Goal: Task Accomplishment & Management: Use online tool/utility

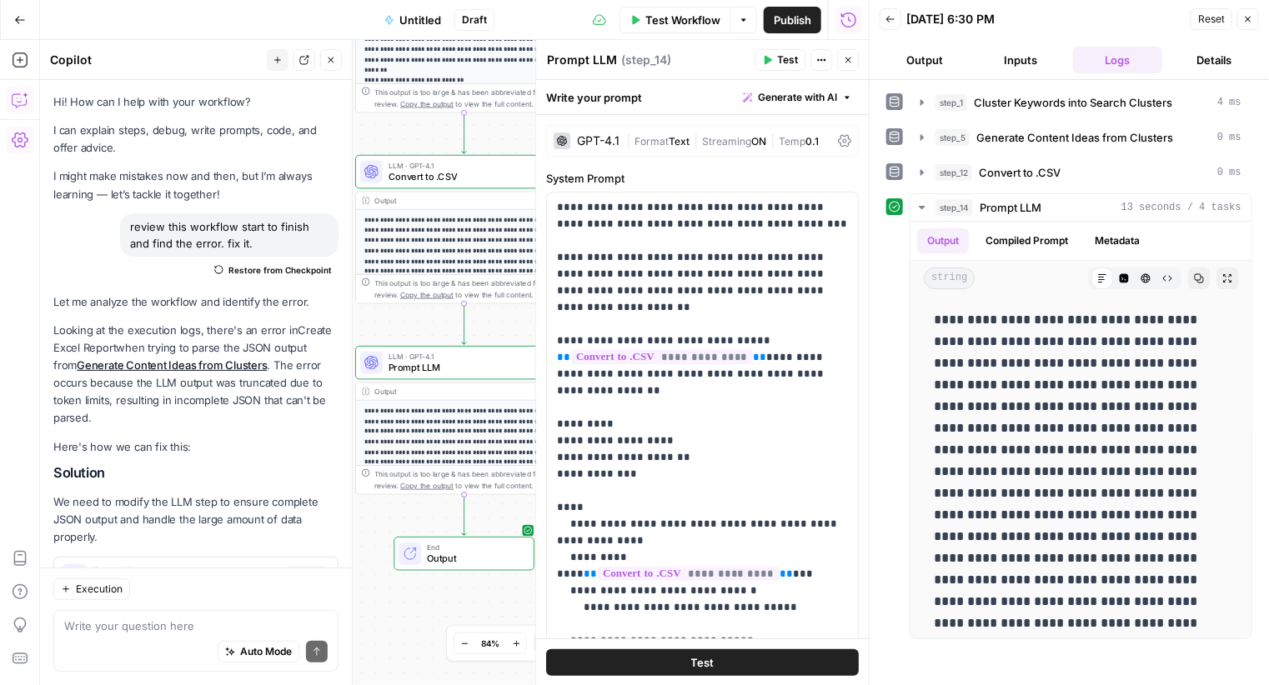
scroll to position [10121, 0]
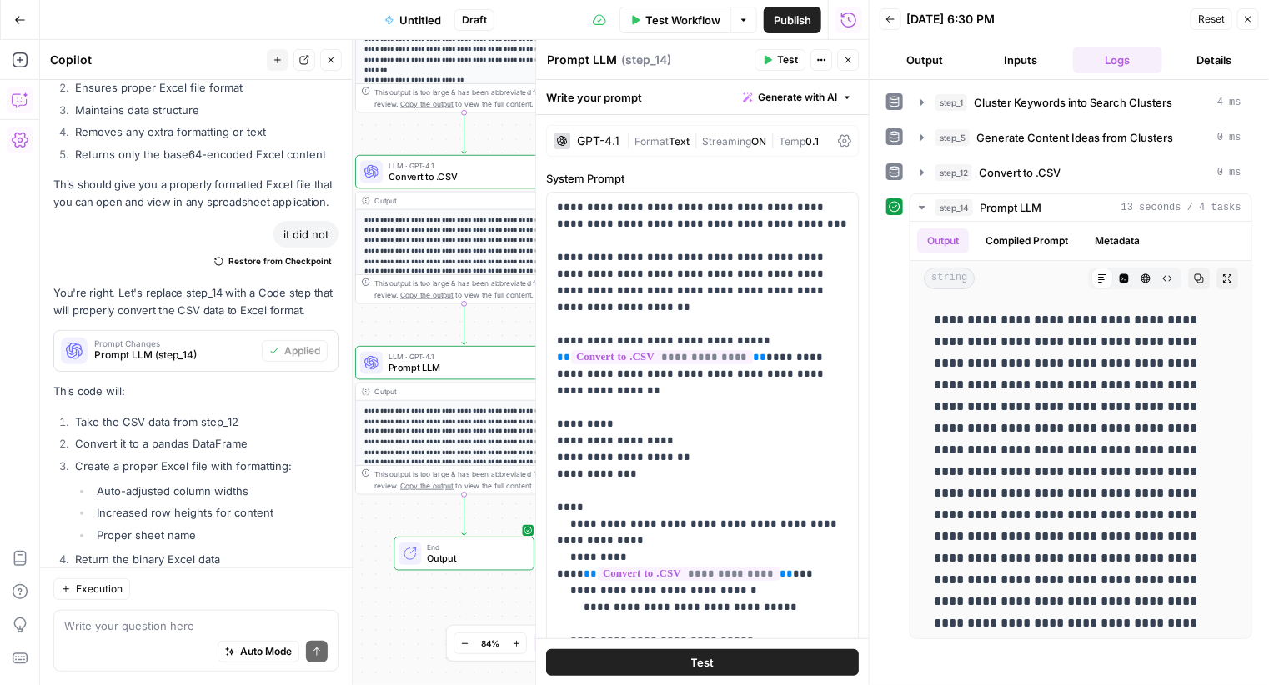
click at [1252, 681] on div "step_1 Cluster Keywords into Search Clusters 4 ms step_5 Generate Content Ideas…" at bounding box center [1069, 382] width 399 height 605
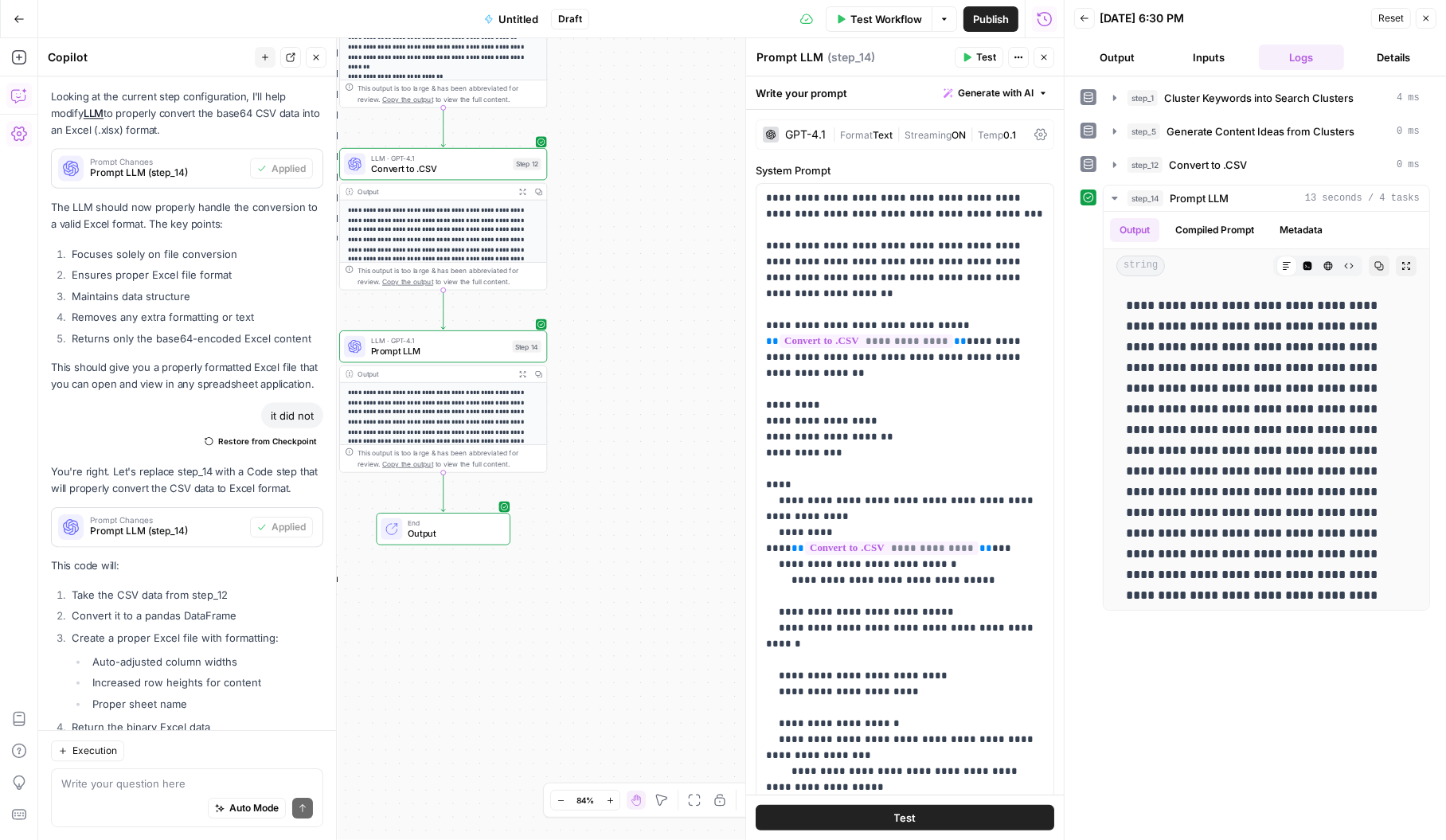
scroll to position [9476, 0]
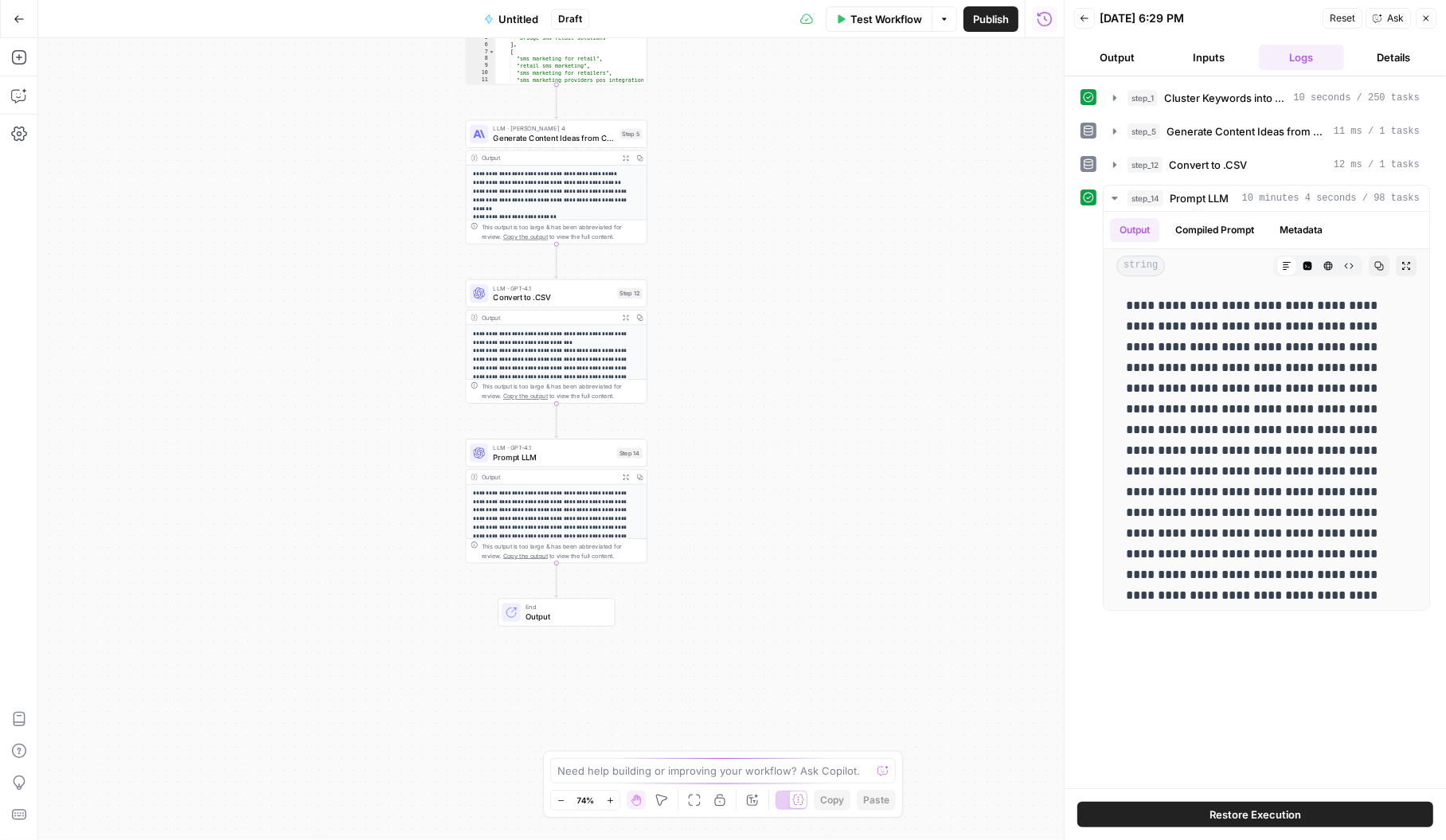
click at [556, 338] on p "**********" at bounding box center [556, 402] width 167 height 146
click at [551, 521] on p "**********" at bounding box center [556, 579] width 167 height 179
click at [518, 446] on span "LLM · GPT-4.1" at bounding box center [552, 448] width 119 height 10
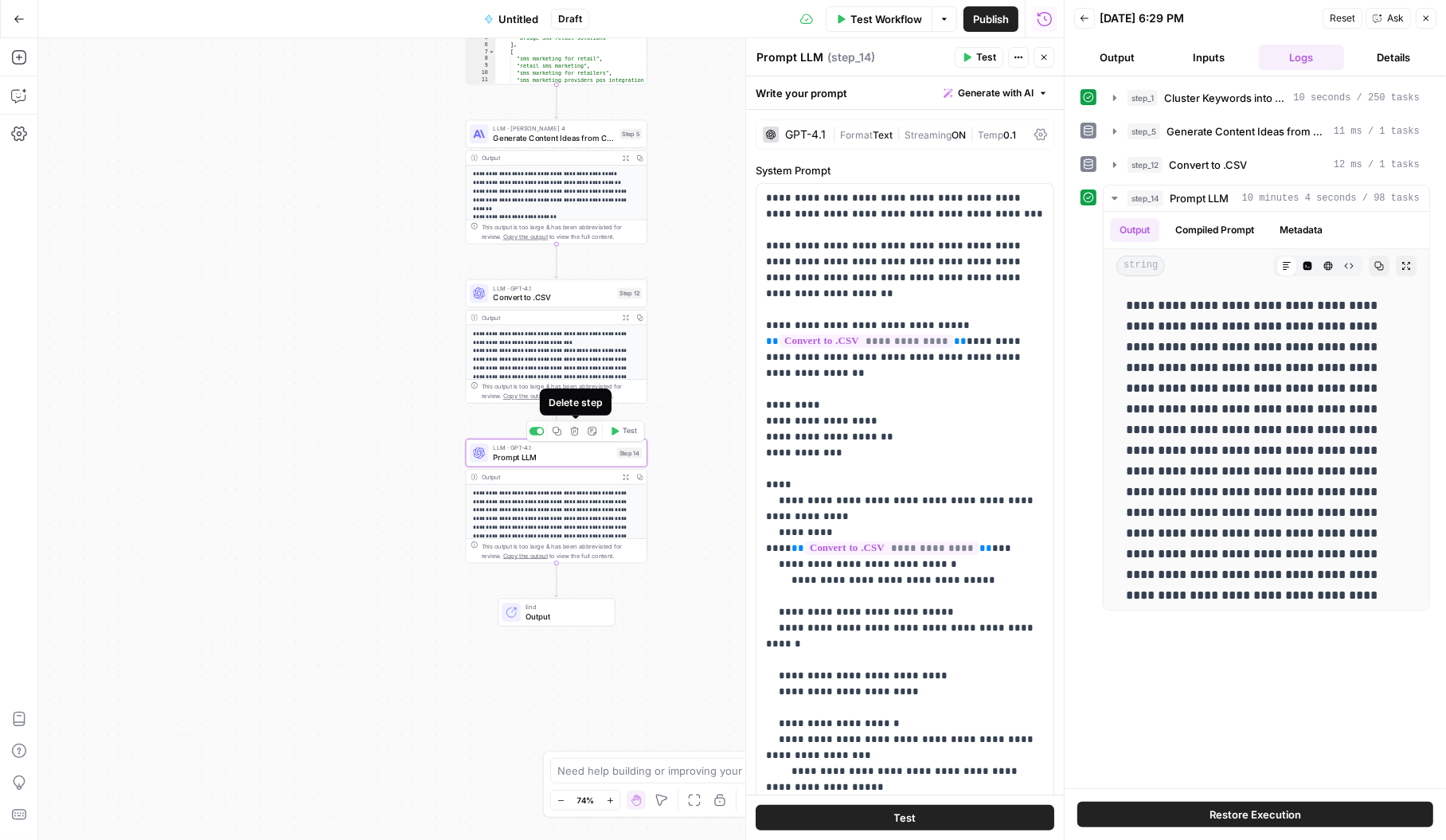
click at [576, 436] on button "Delete step" at bounding box center [575, 431] width 15 height 15
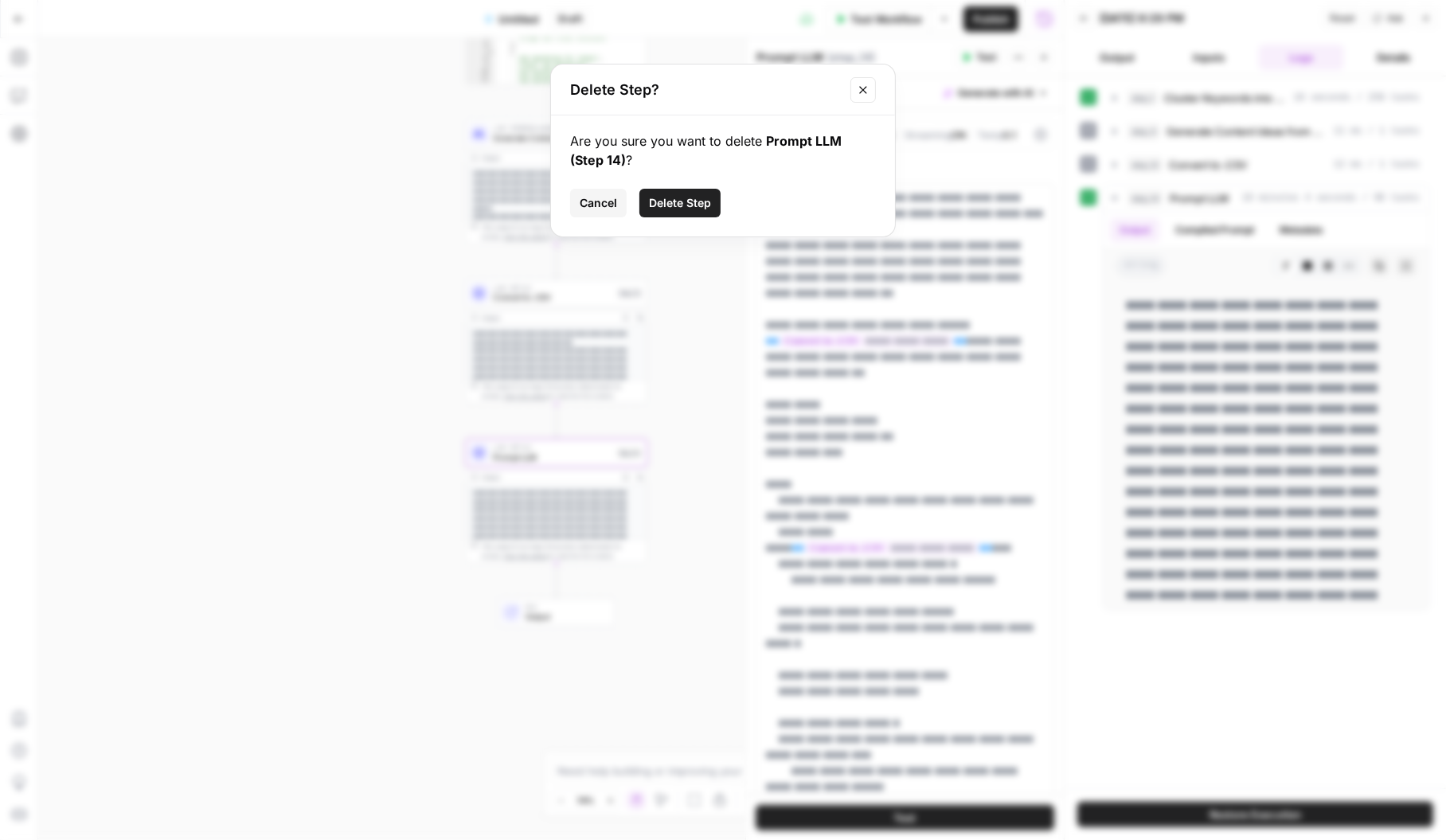
click at [670, 203] on span "Delete Step" at bounding box center [679, 202] width 62 height 16
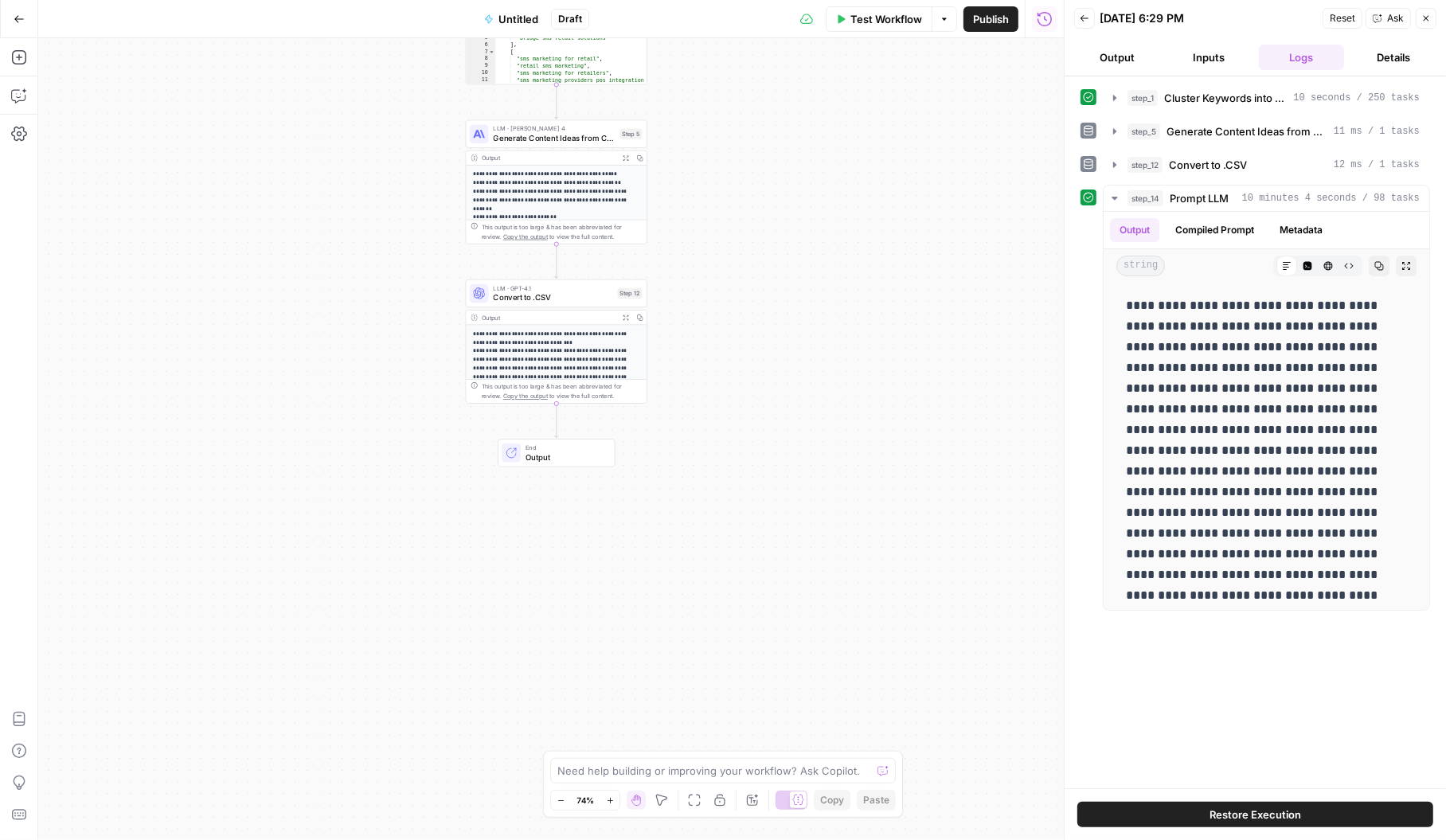
click at [999, 17] on span "Publish" at bounding box center [991, 19] width 36 height 16
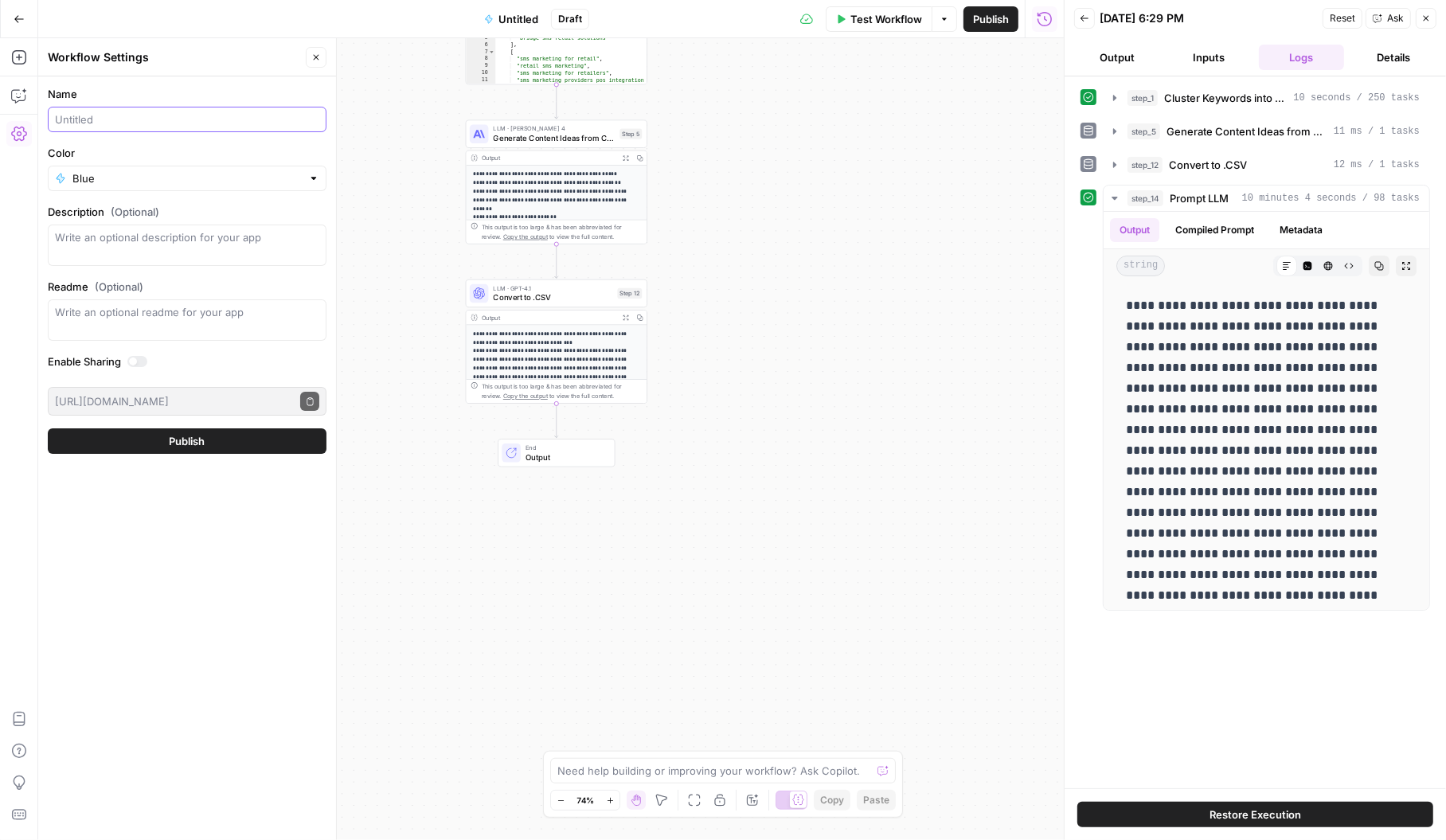
click at [117, 126] on input "Name" at bounding box center [187, 119] width 265 height 16
click at [92, 118] on input "SEO REsearch" at bounding box center [187, 119] width 265 height 16
click at [151, 108] on div "SEO Research" at bounding box center [187, 119] width 279 height 26
type input "SEO Research NEW content"
drag, startPoint x: 142, startPoint y: 252, endPoint x: 142, endPoint y: 242, distance: 10.0
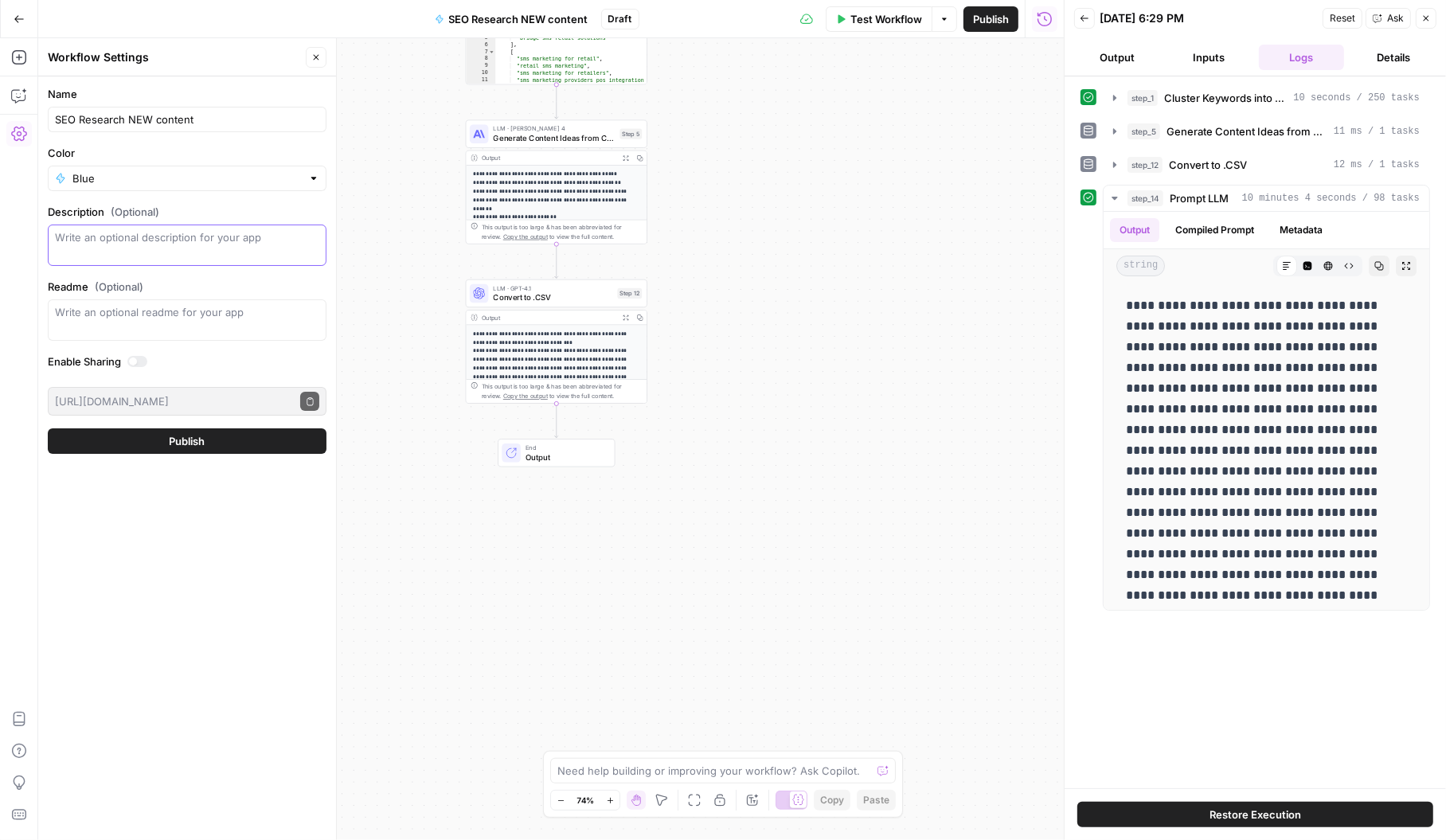
click at [141, 247] on textarea "Description (Optional)" at bounding box center [187, 244] width 265 height 32
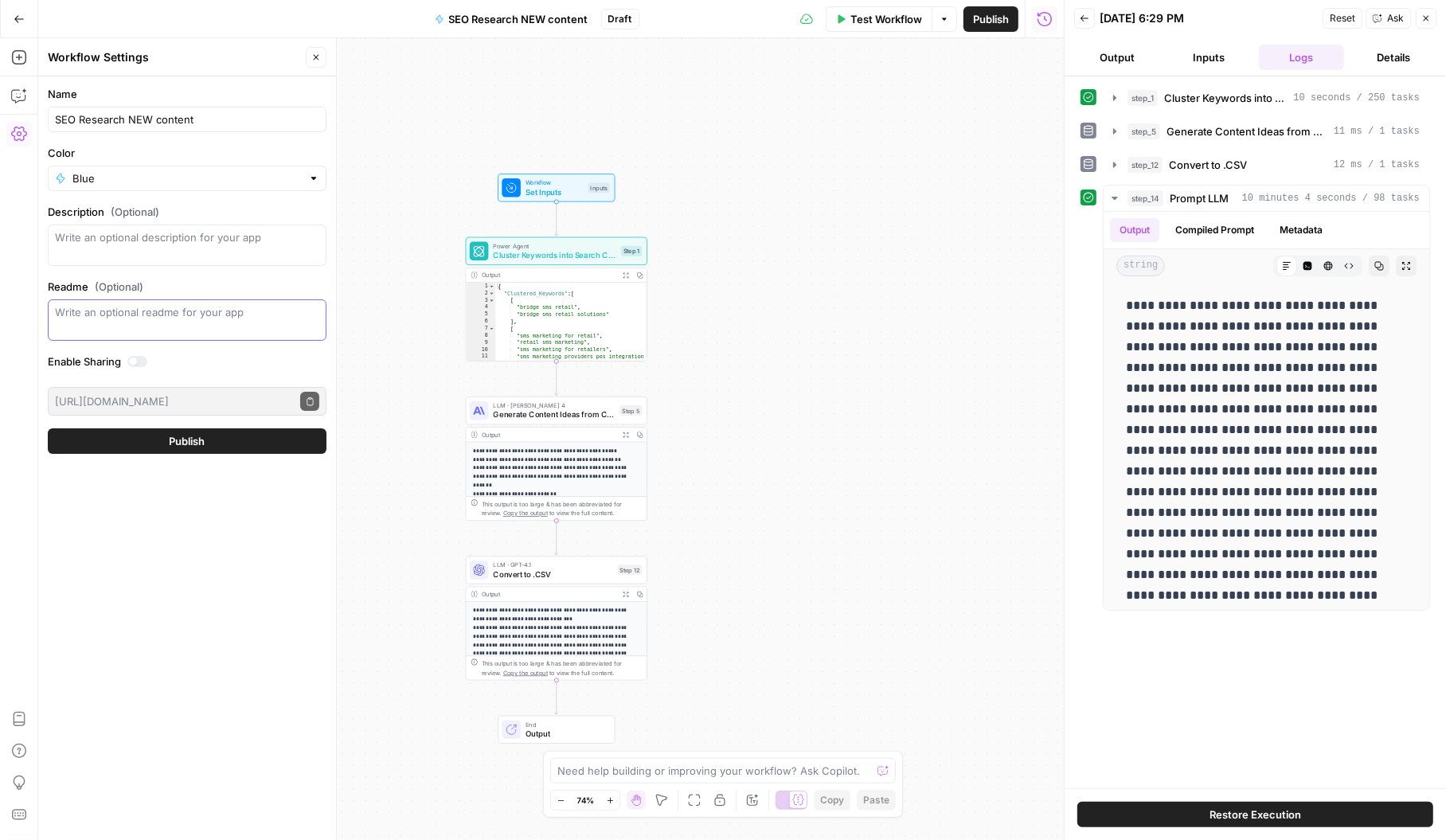
click at [184, 308] on textarea "Readme (Optional)" at bounding box center [187, 311] width 265 height 16
type textarea "R"
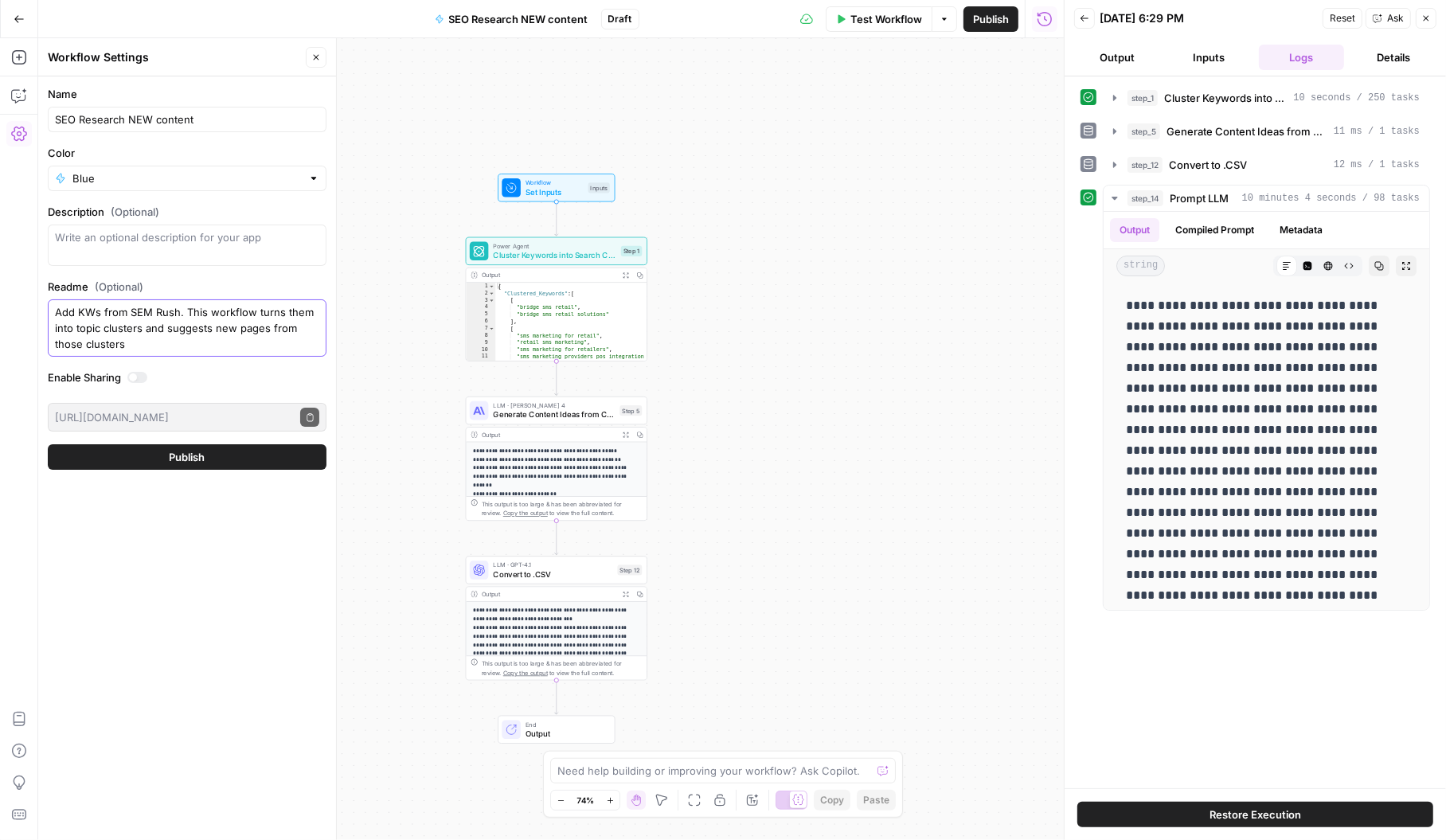
type textarea "Add KWs from SEM Rush. This workflow turns them into topic clusters and suggest…"
click at [992, 30] on button "Publish" at bounding box center [991, 19] width 55 height 26
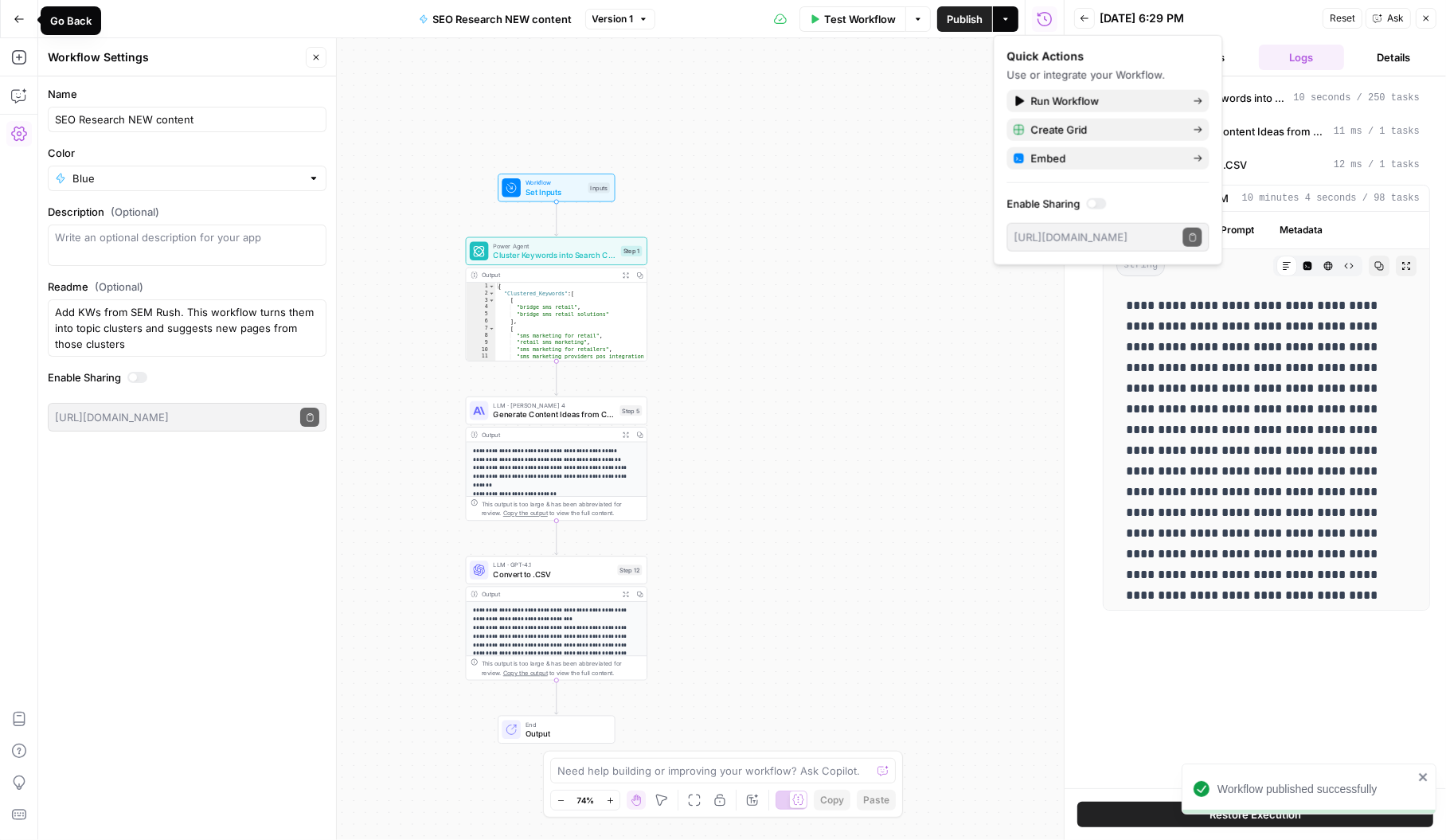
click at [34, 16] on div "Go Back" at bounding box center [19, 18] width 38 height 37
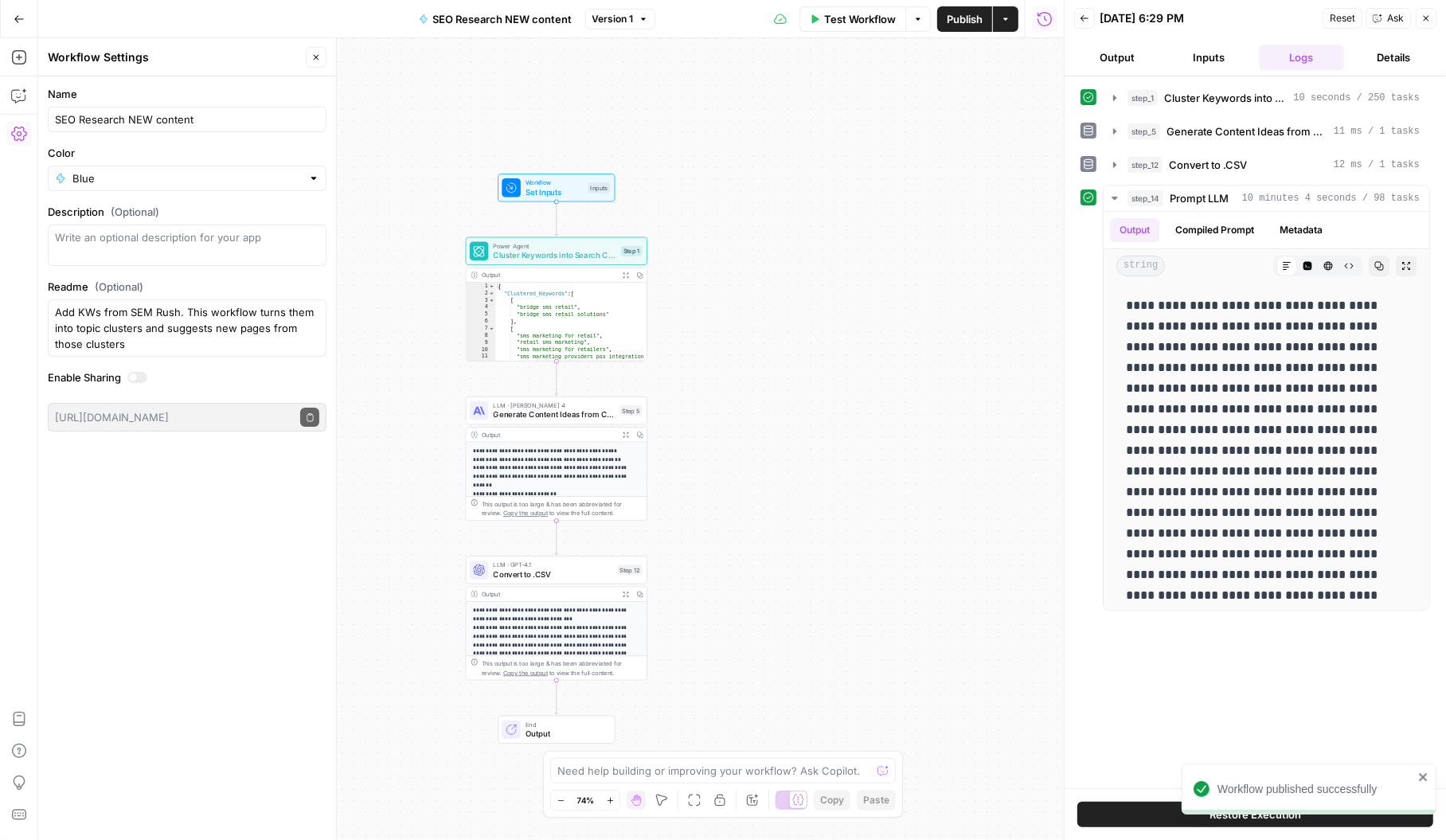
click at [13, 17] on icon "button" at bounding box center [19, 19] width 11 height 11
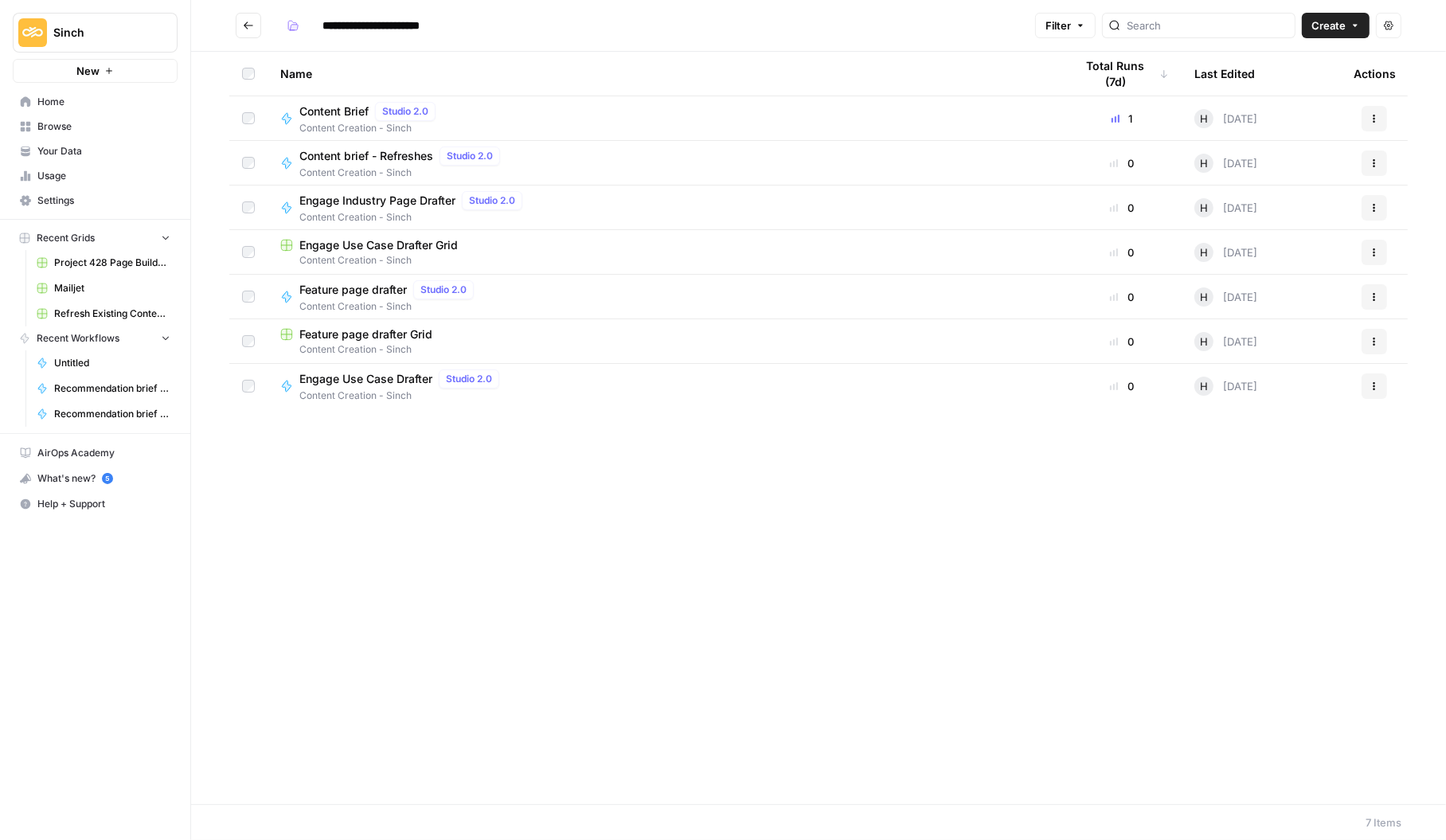
drag, startPoint x: 246, startPoint y: 26, endPoint x: 275, endPoint y: 22, distance: 29.3
click at [249, 26] on icon "Go back" at bounding box center [248, 26] width 11 height 11
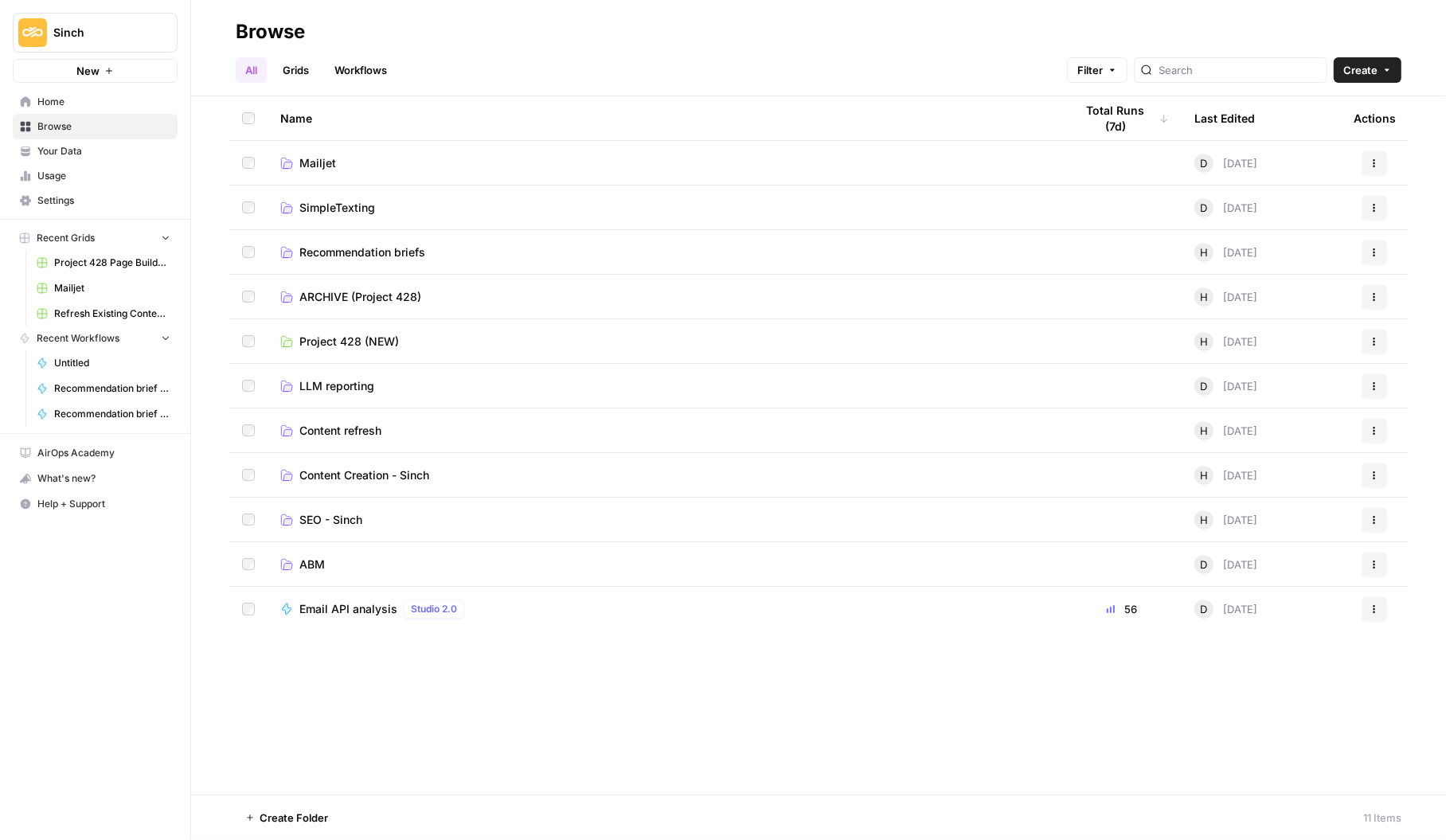
click at [335, 515] on span "SEO - Sinch" at bounding box center [330, 519] width 63 height 16
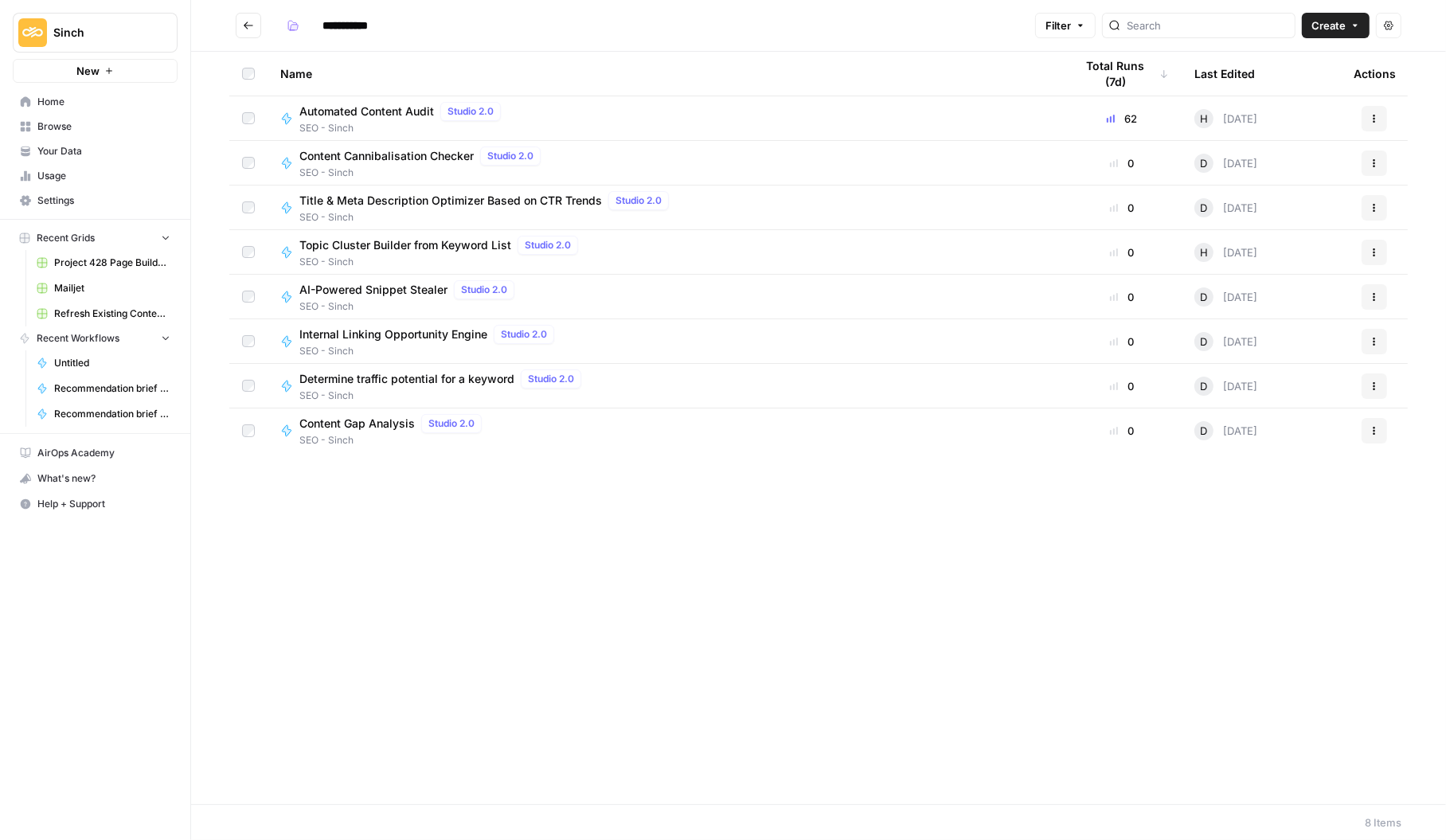
click at [418, 247] on span "Topic Cluster Builder from Keyword List" at bounding box center [405, 244] width 212 height 16
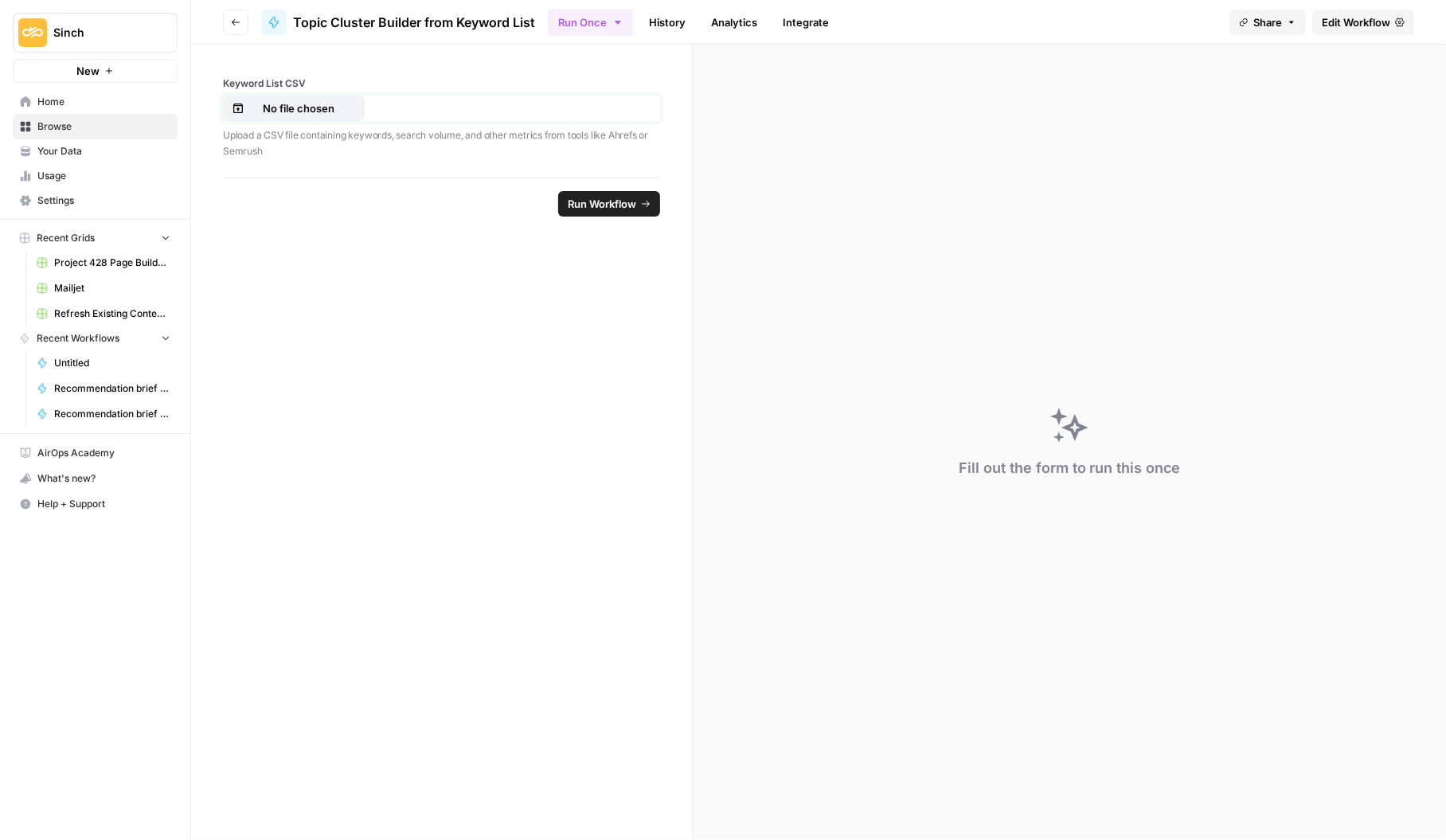
click at [272, 98] on button "No file chosen" at bounding box center [293, 108] width 141 height 26
click at [924, 139] on div "Fill out the form to run this once" at bounding box center [1069, 442] width 754 height 795
click at [227, 15] on button "Go back" at bounding box center [235, 22] width 26 height 26
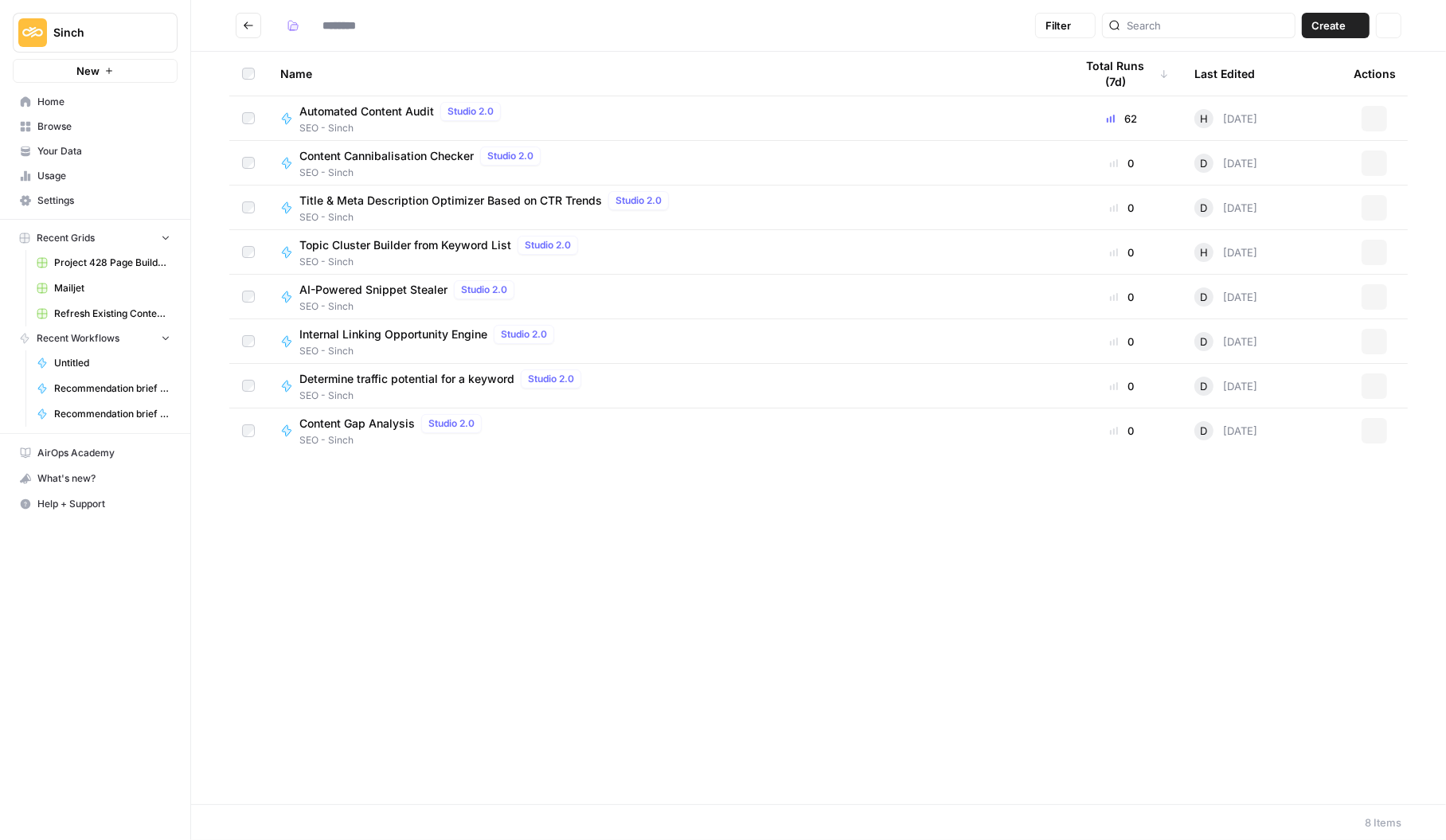
type input "**********"
click at [251, 27] on icon "Go back" at bounding box center [248, 26] width 11 height 11
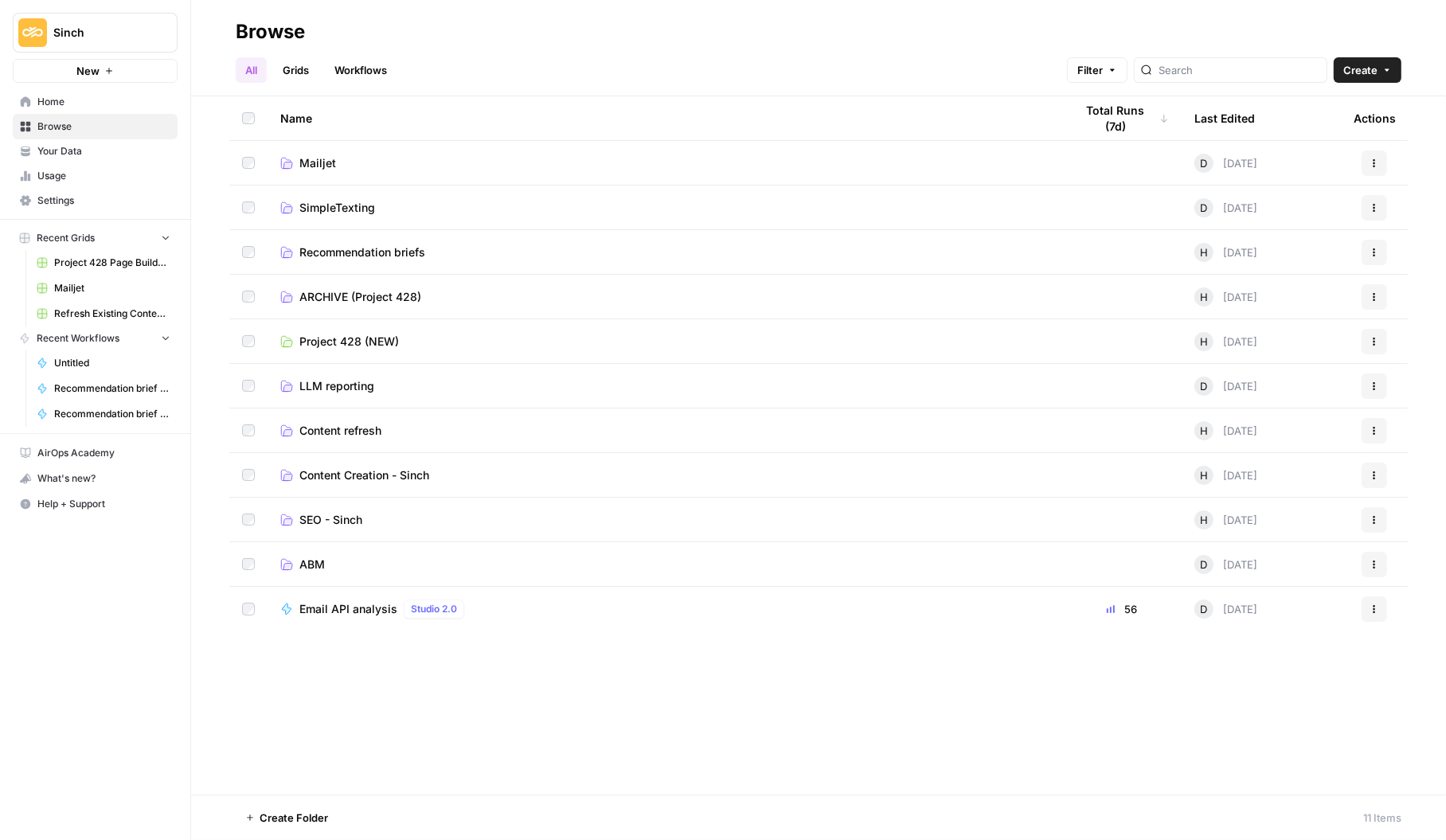
click at [339, 479] on span "Content Creation - Sinch" at bounding box center [364, 474] width 130 height 16
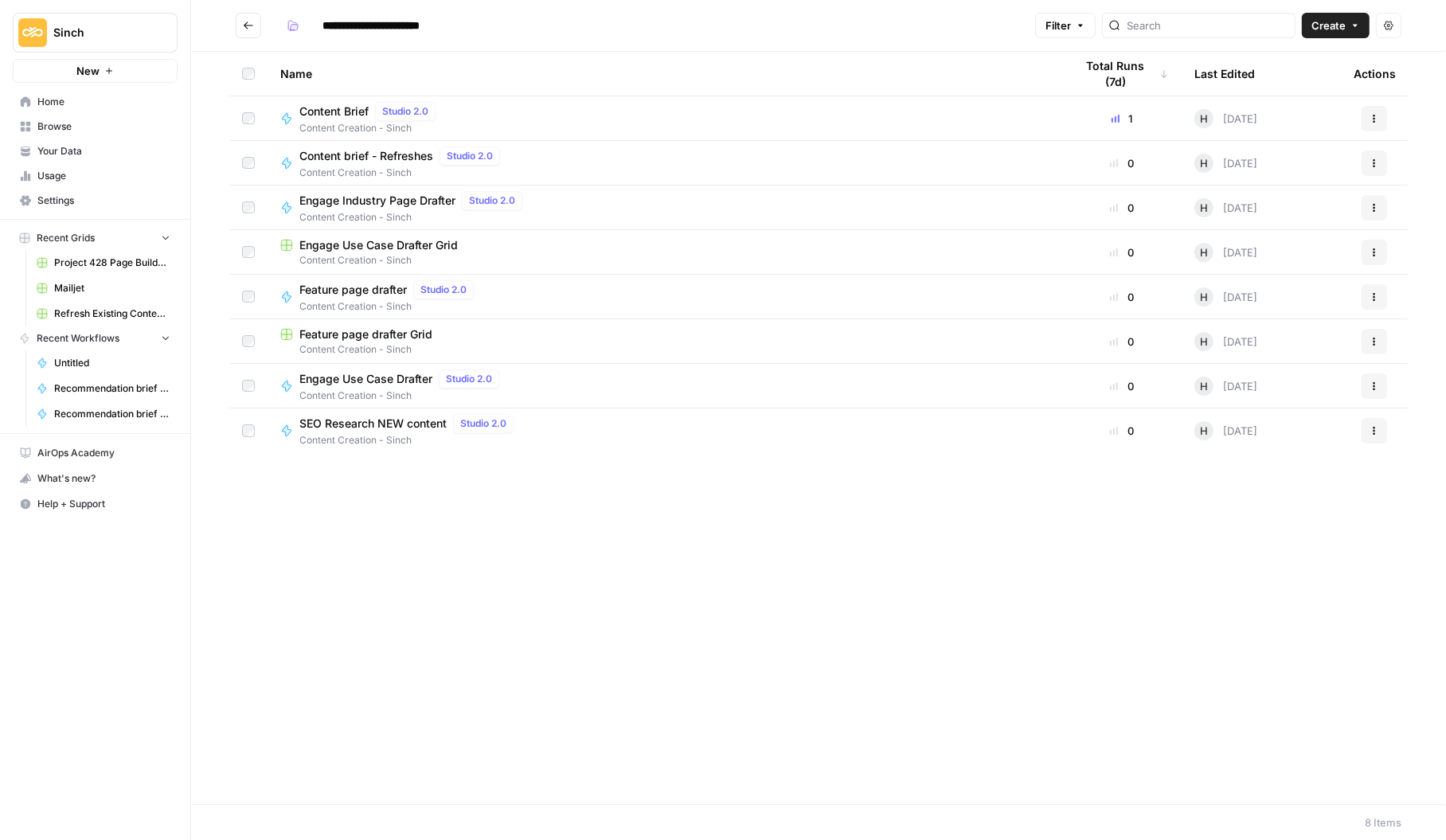
drag, startPoint x: 345, startPoint y: 422, endPoint x: 330, endPoint y: 411, distance: 18.6
click at [345, 422] on span "SEO Research NEW content" at bounding box center [372, 423] width 147 height 16
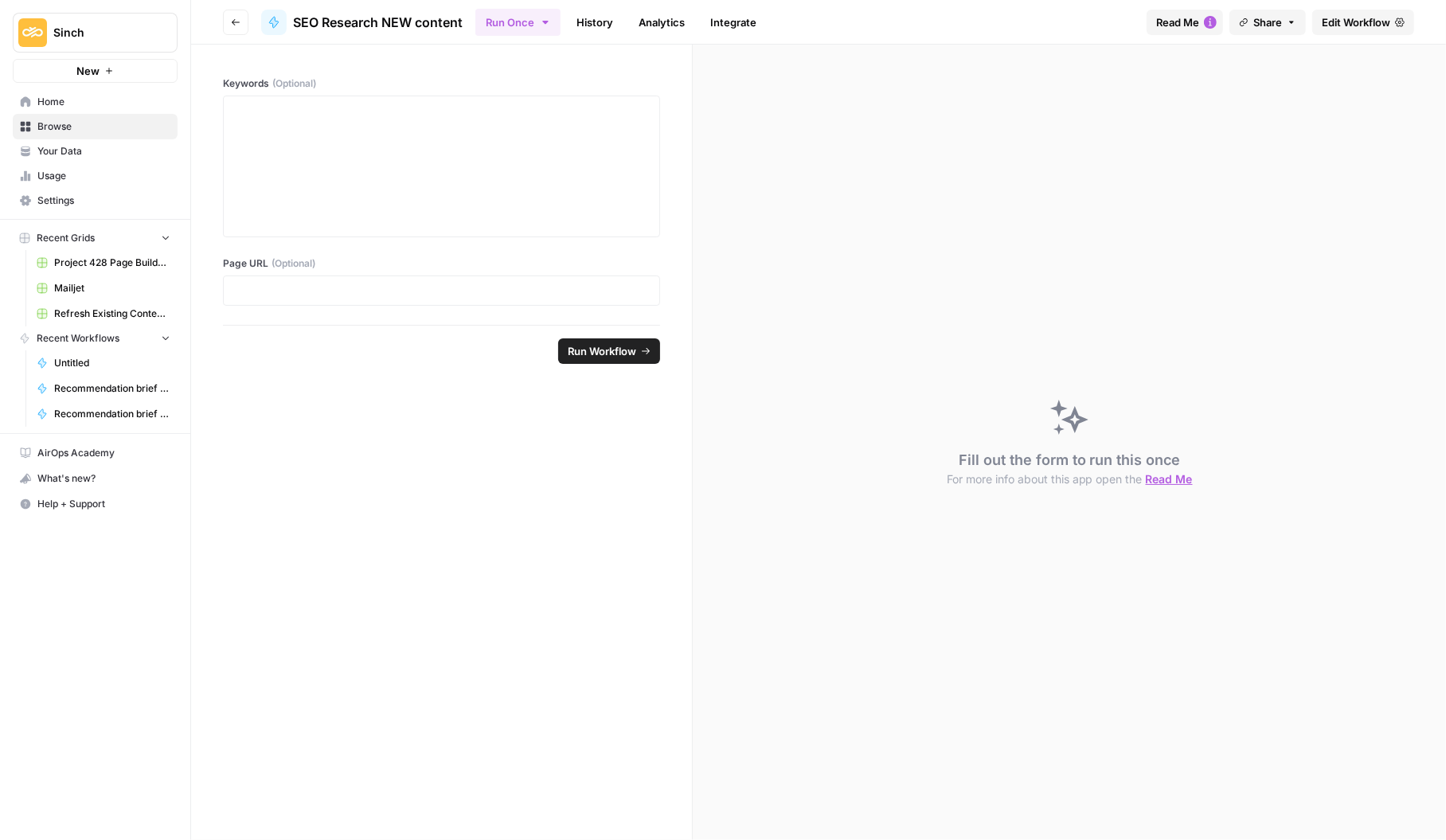
click at [1358, 22] on span "Edit Workflow" at bounding box center [1356, 22] width 69 height 16
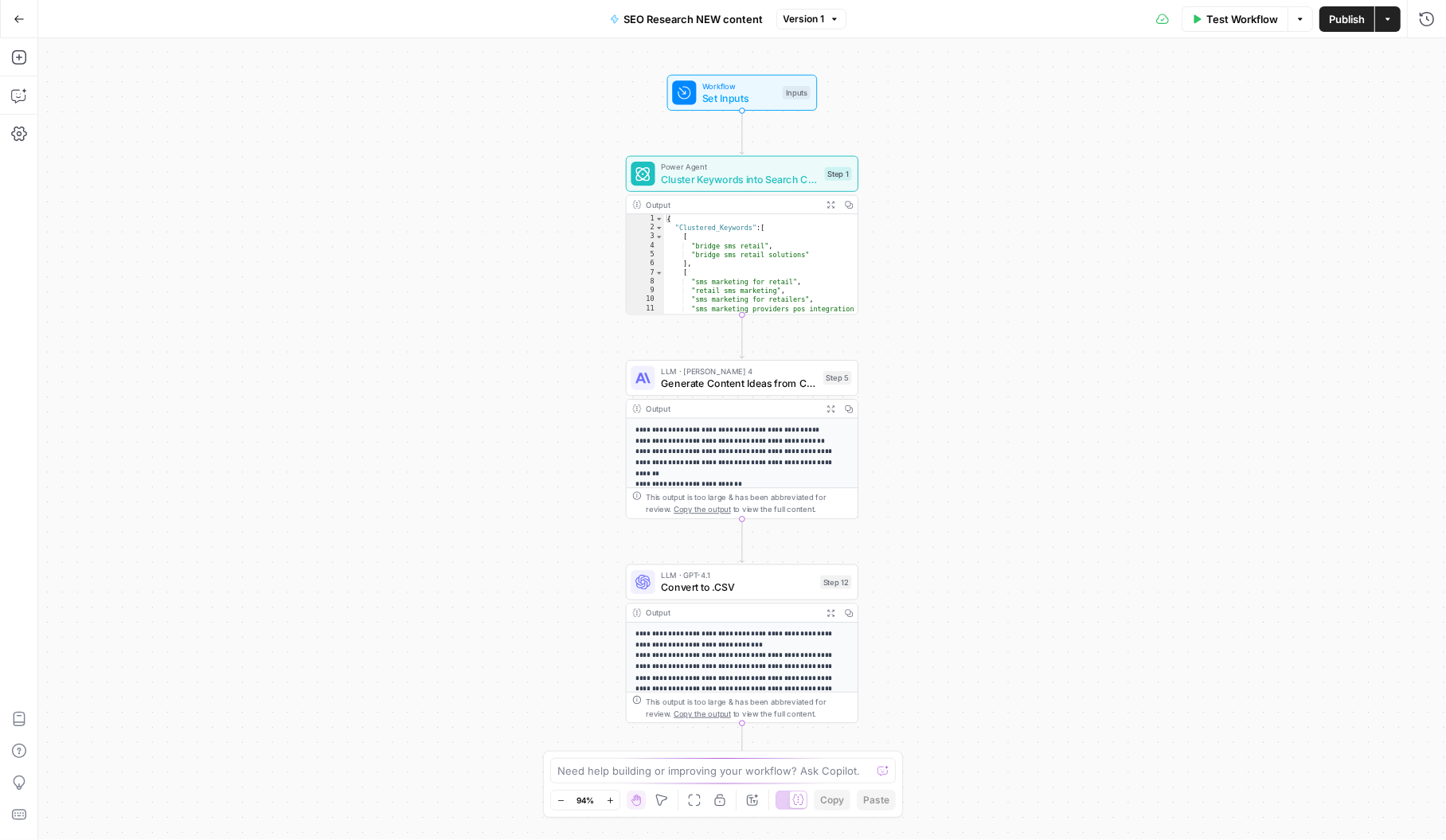
click at [722, 181] on span "Cluster Keywords into Search Clusters" at bounding box center [739, 178] width 158 height 15
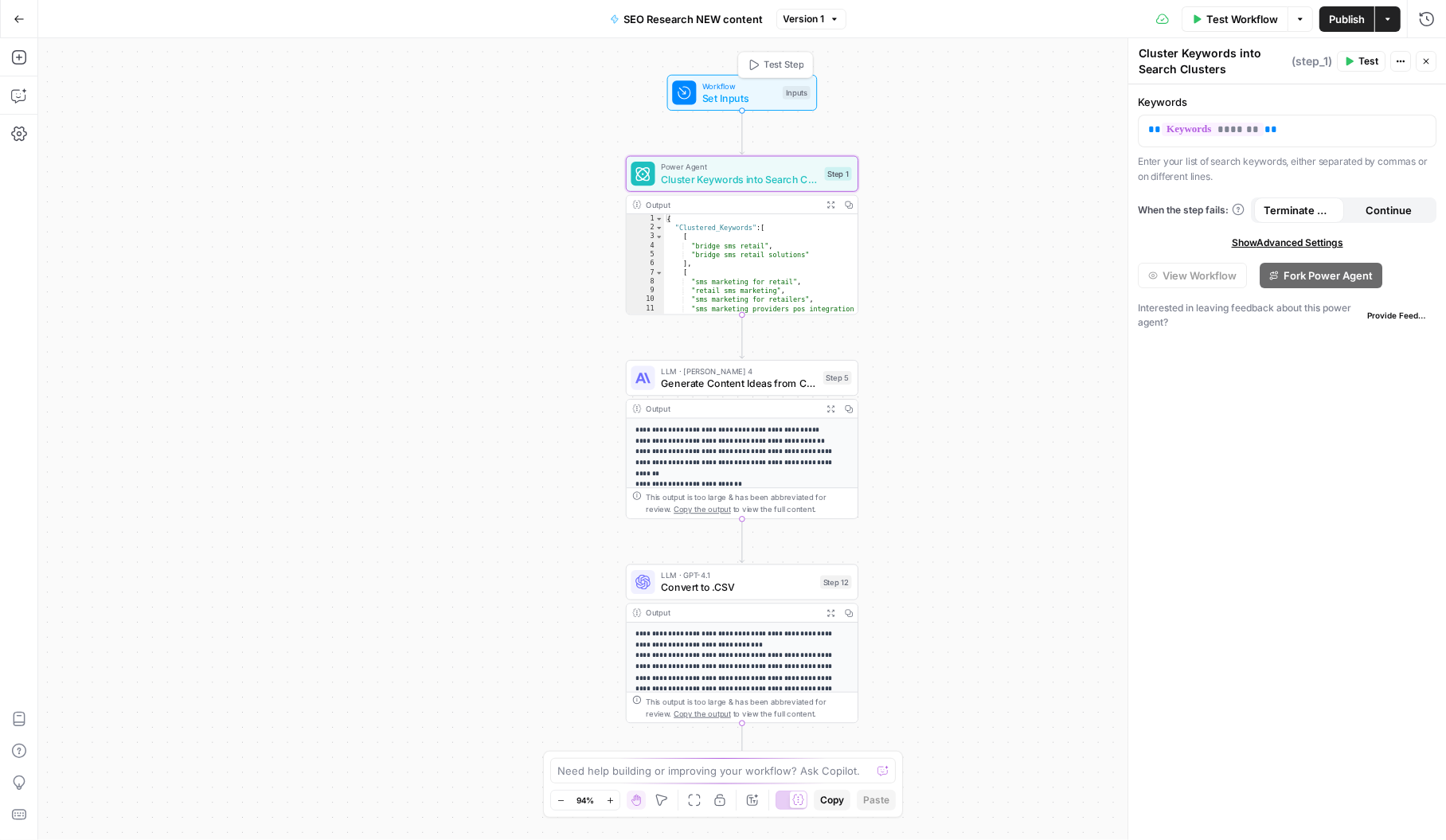
click at [728, 99] on span "Set Inputs" at bounding box center [739, 98] width 74 height 15
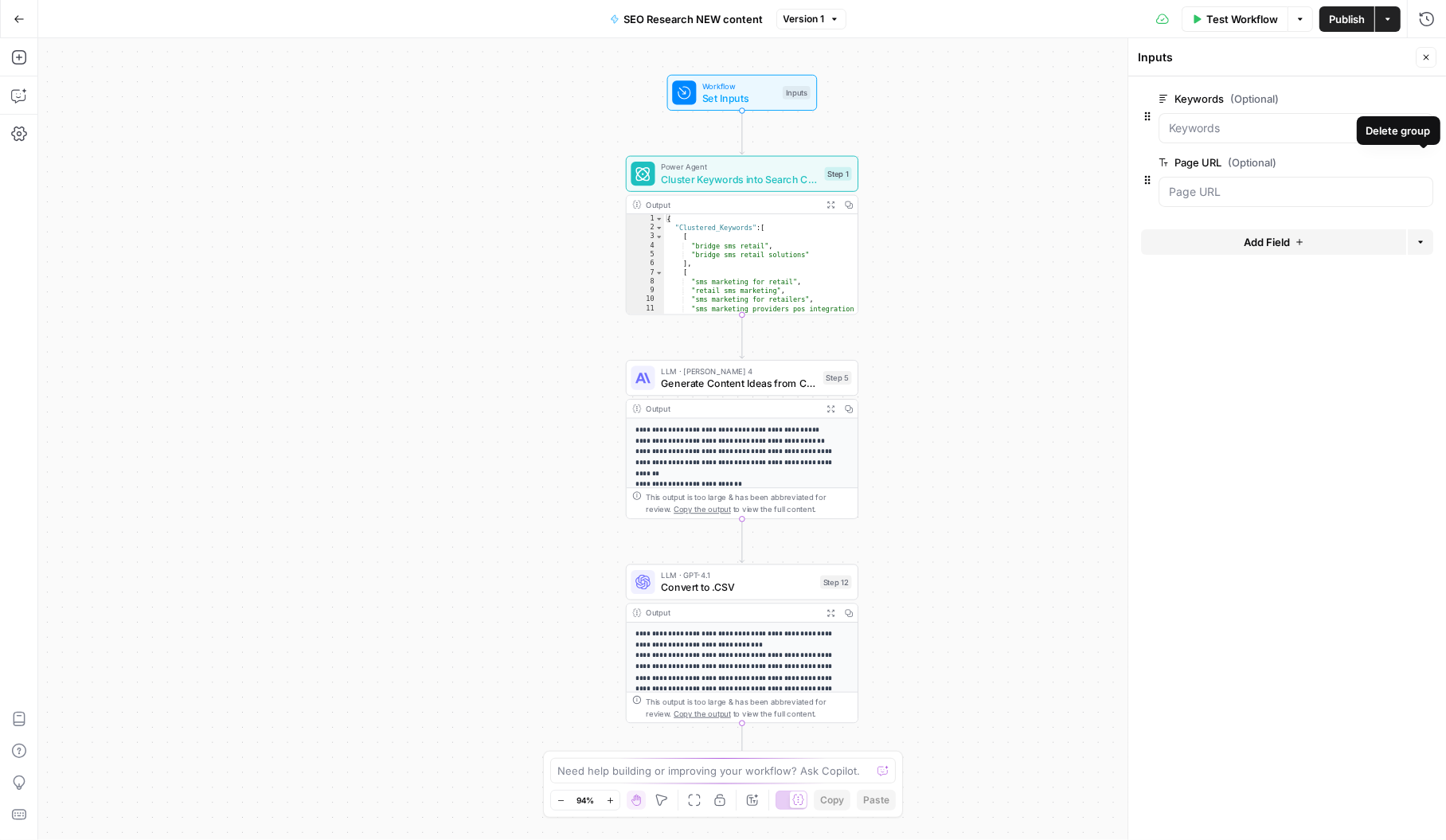
click at [1426, 161] on icon "button" at bounding box center [1423, 162] width 8 height 8
click at [676, 389] on span "Generate Content Ideas from Clusters" at bounding box center [738, 383] width 156 height 15
type textarea "Generate Content Ideas from Clusters"
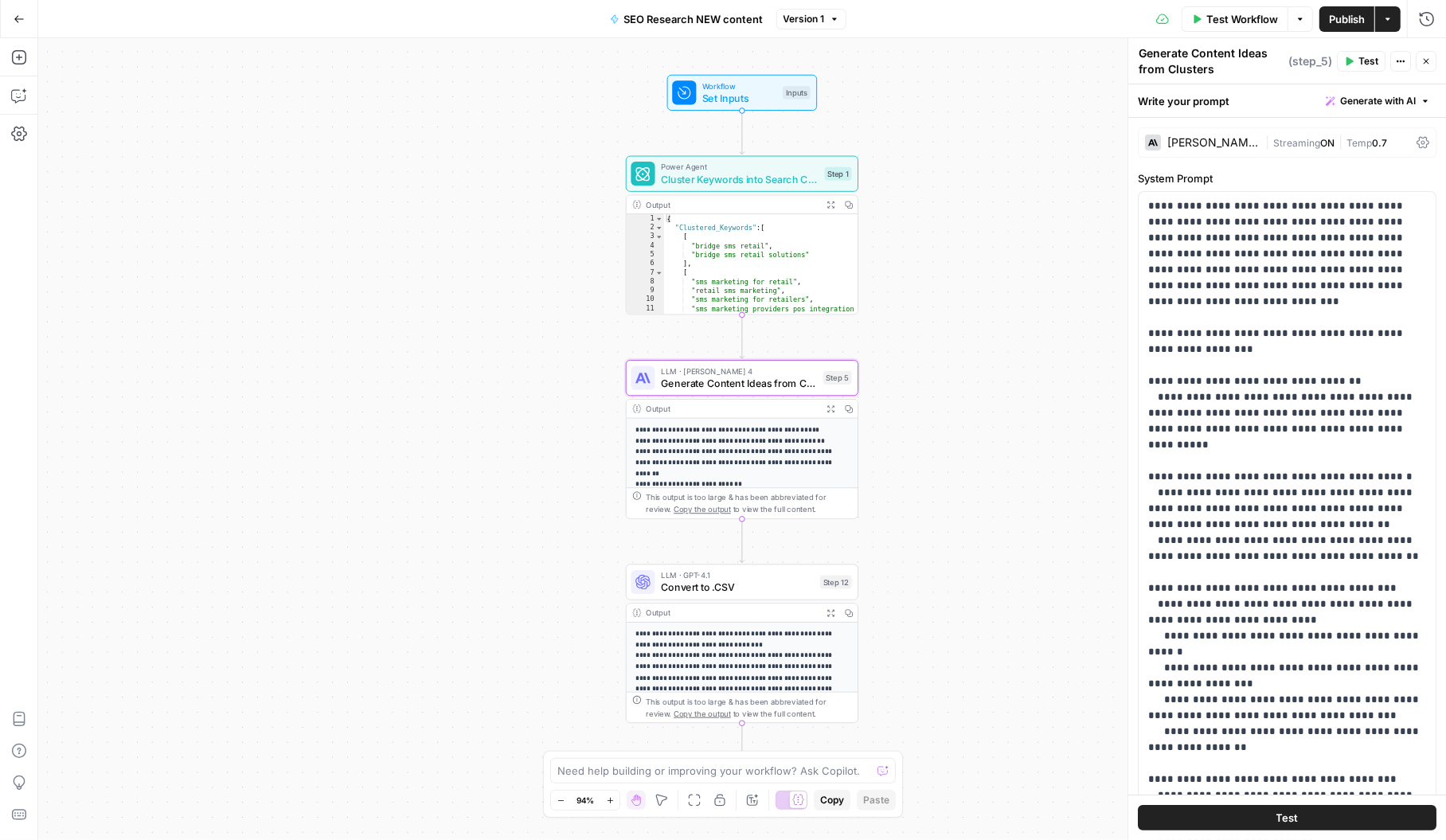
click at [7, 20] on button "Go Back" at bounding box center [19, 19] width 29 height 29
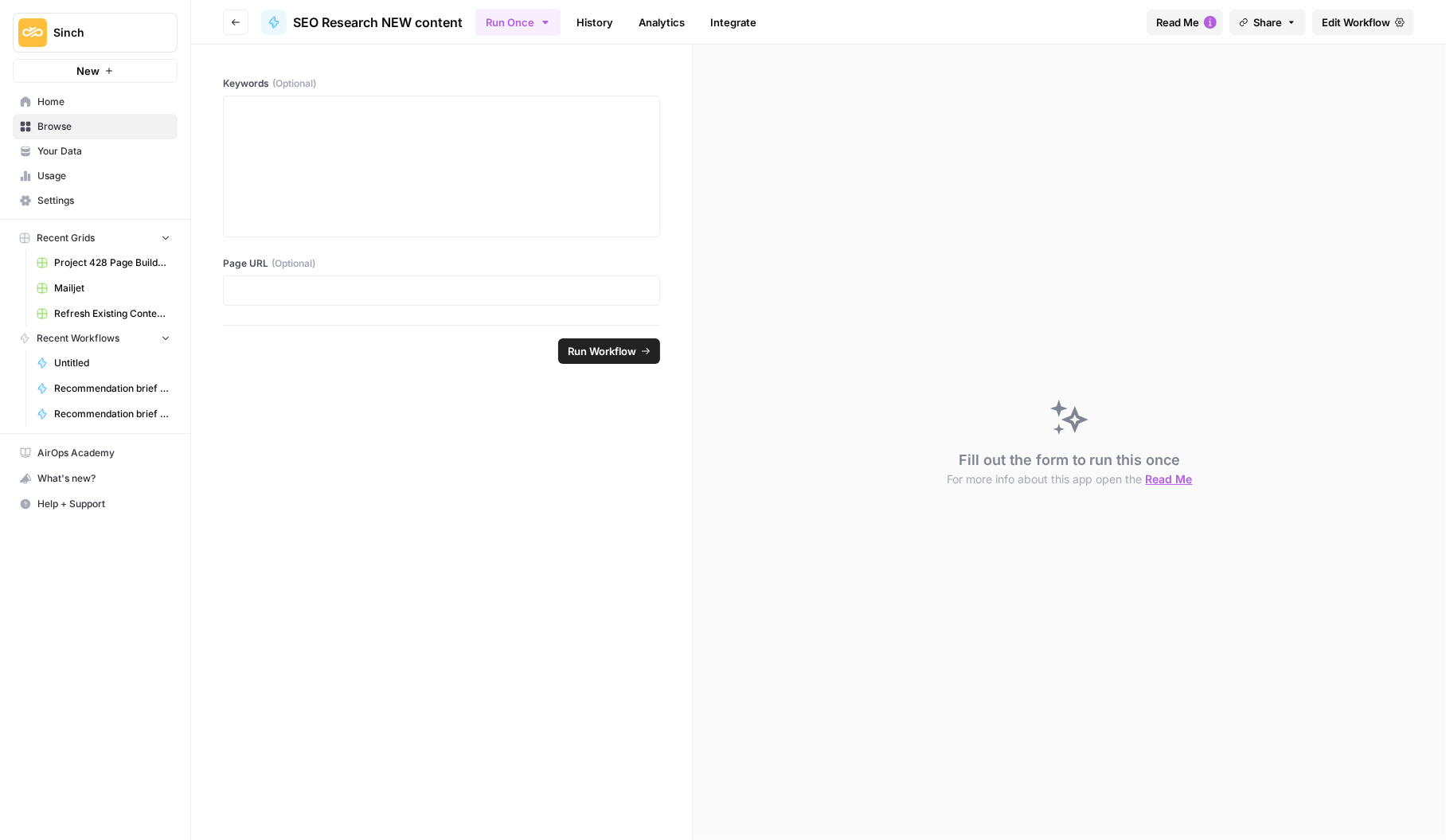
click at [1356, 17] on span "Edit Workflow" at bounding box center [1356, 22] width 69 height 16
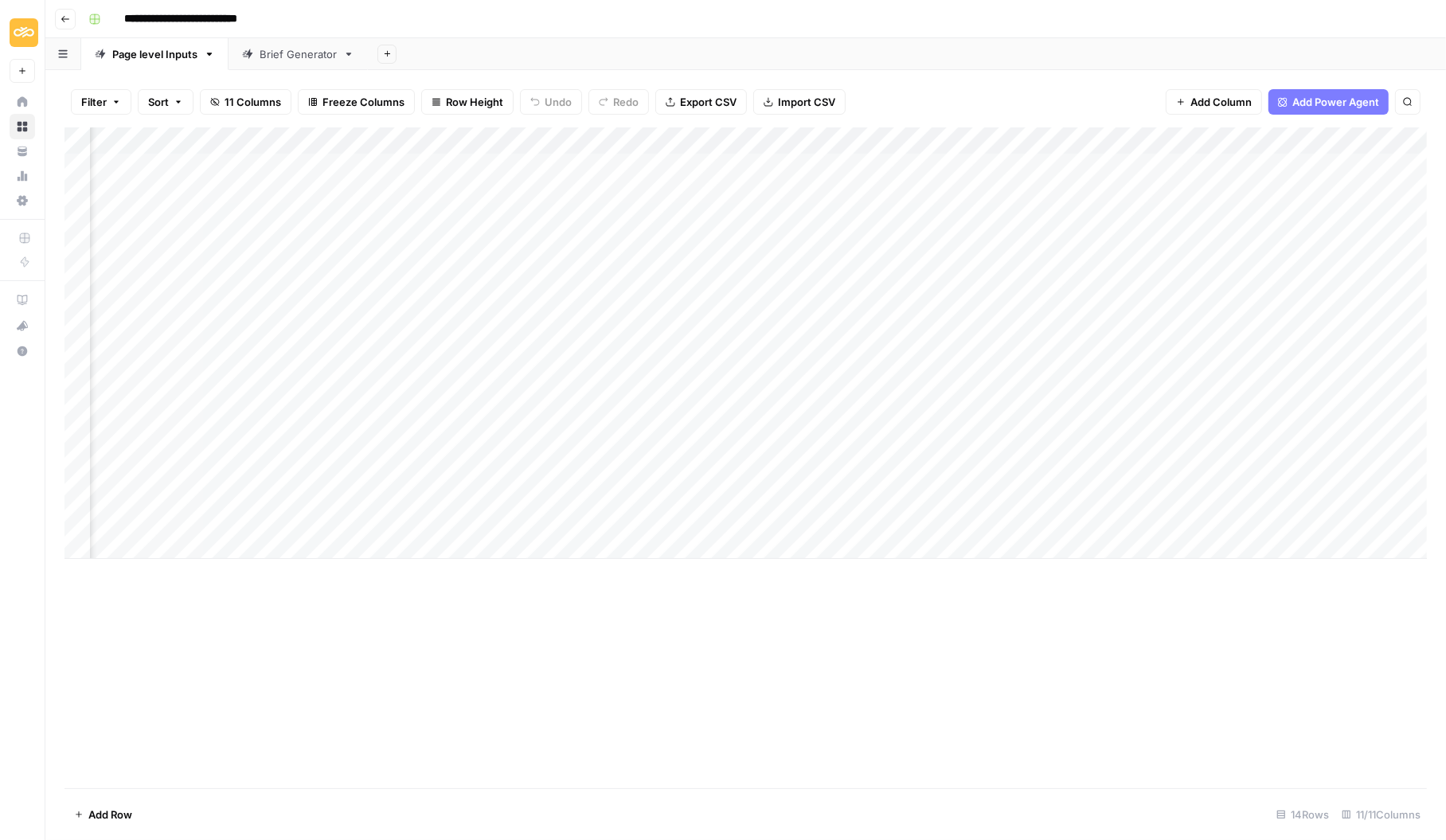
scroll to position [0, 584]
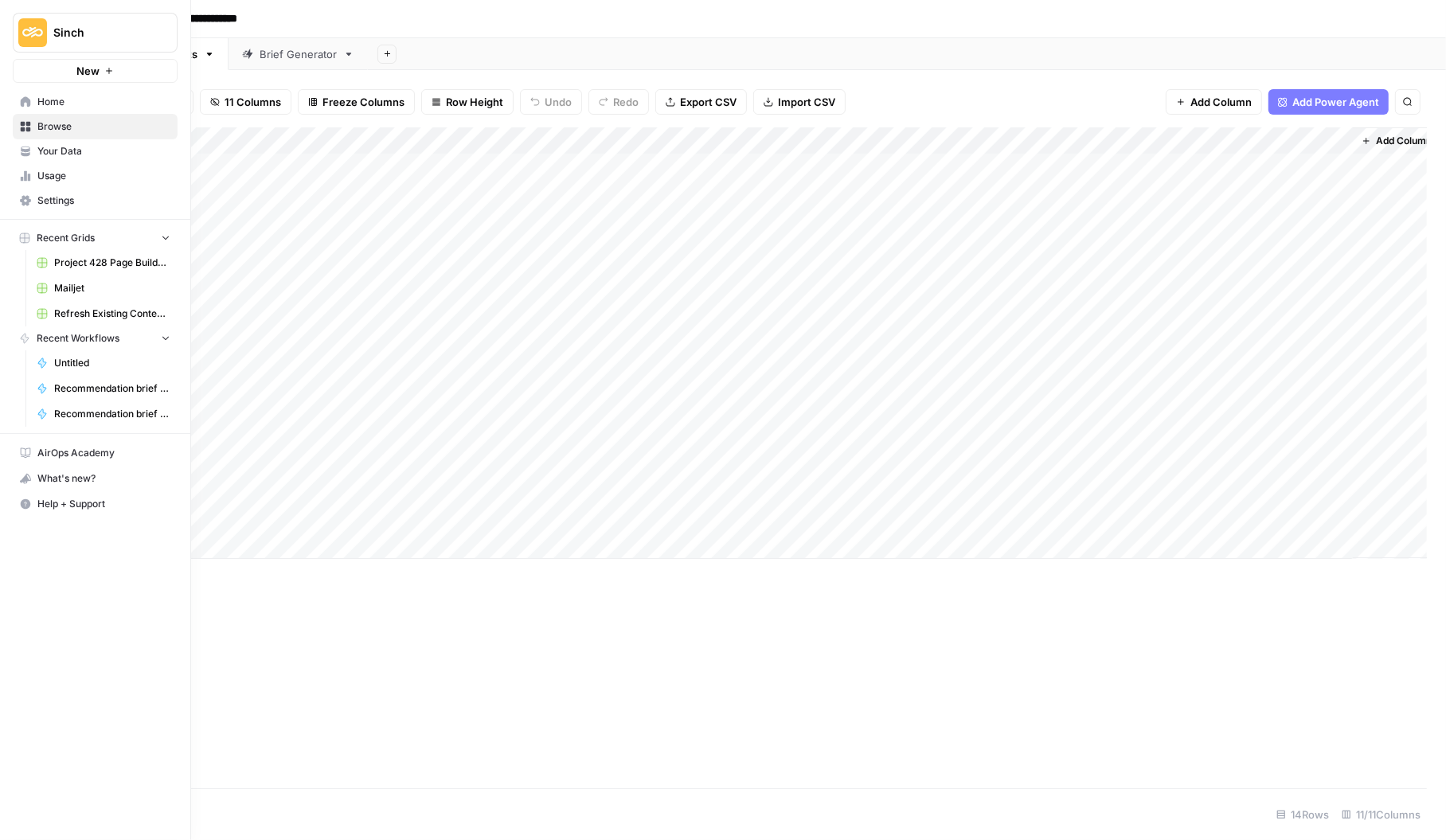
click at [60, 101] on span "Home" at bounding box center [103, 101] width 133 height 14
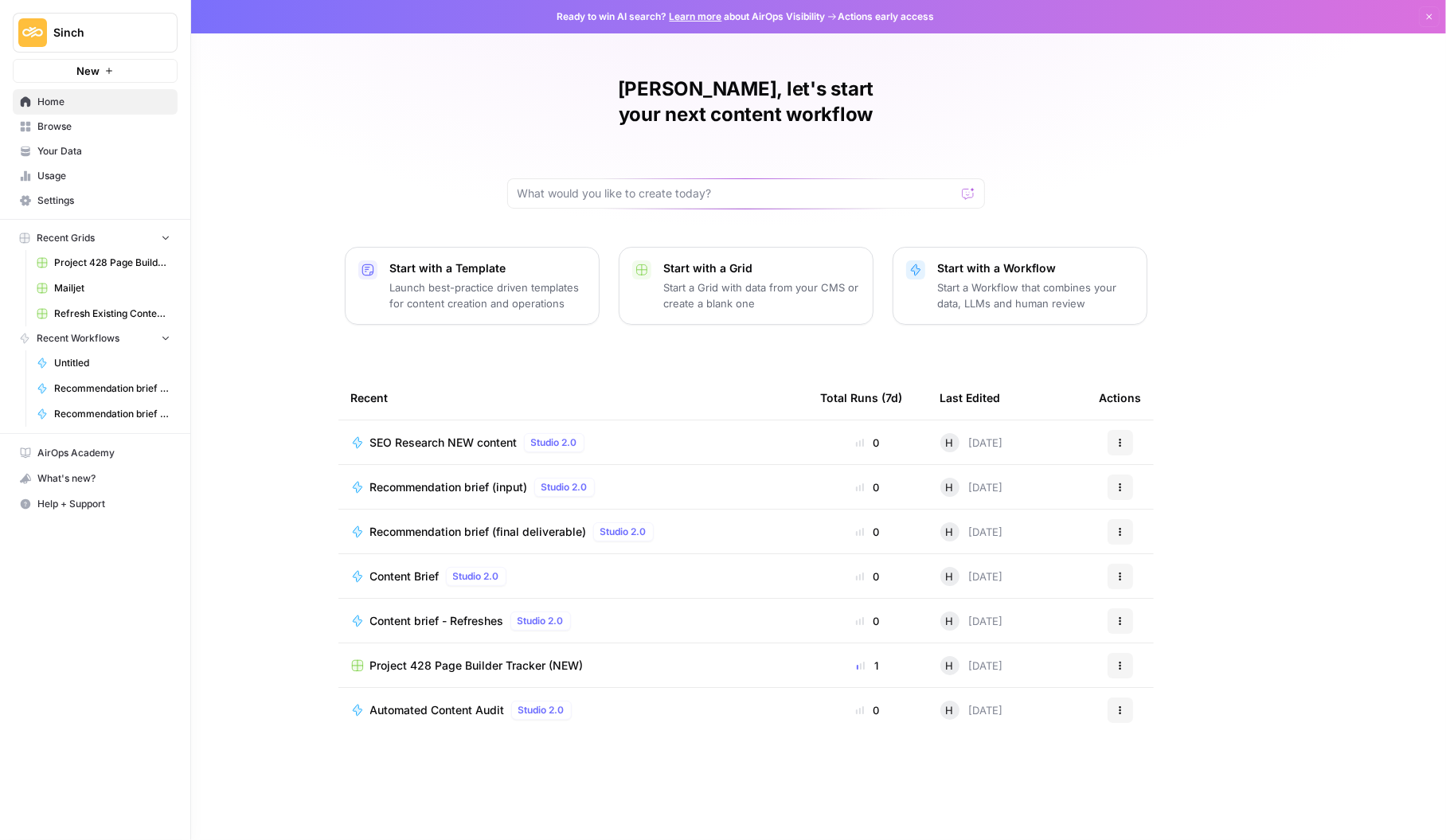
click at [73, 134] on link "Browse" at bounding box center [95, 126] width 165 height 26
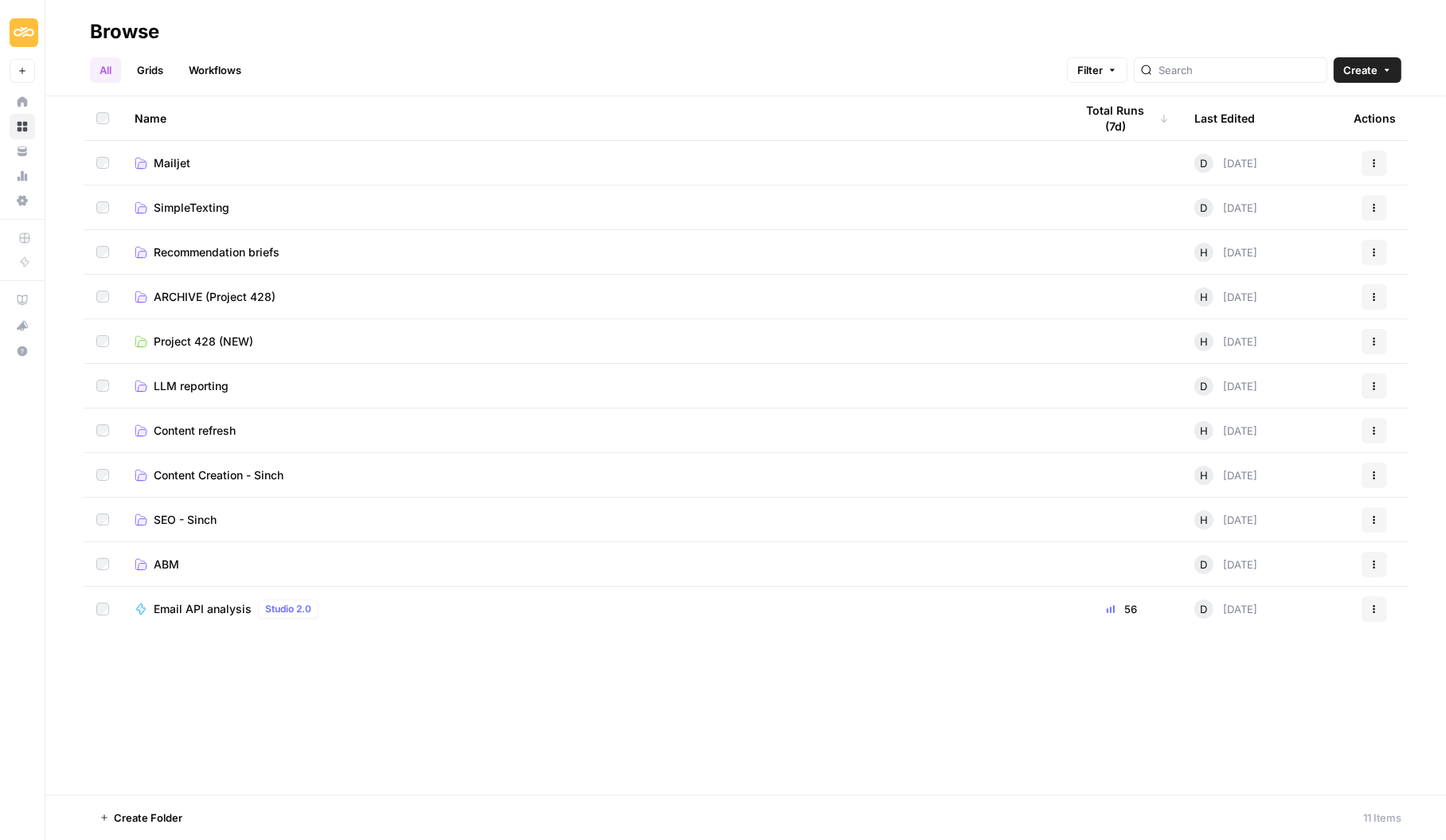
click at [197, 522] on span "SEO - Sinch" at bounding box center [185, 519] width 63 height 16
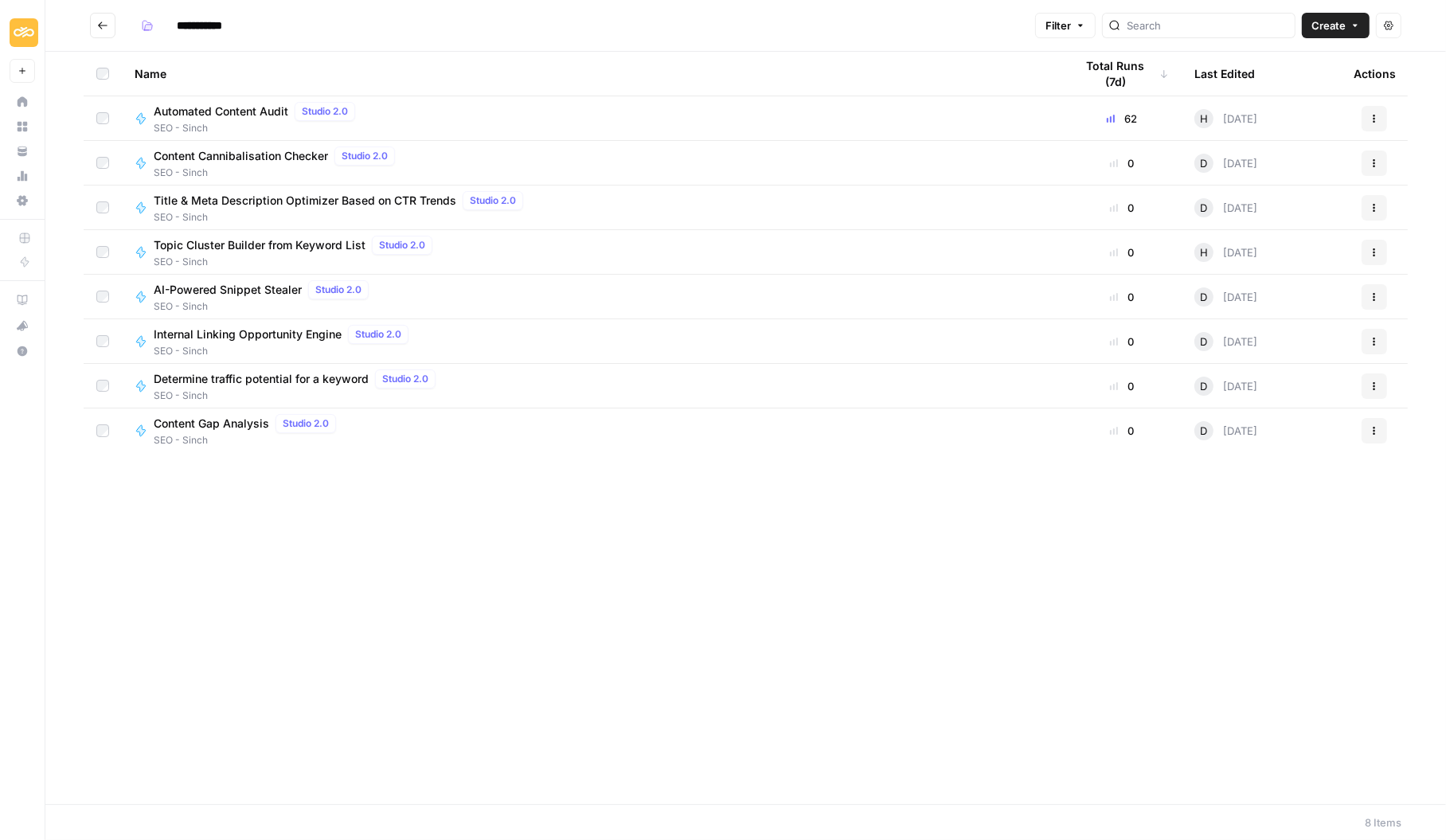
click at [262, 242] on span "Topic Cluster Builder from Keyword List" at bounding box center [260, 244] width 212 height 16
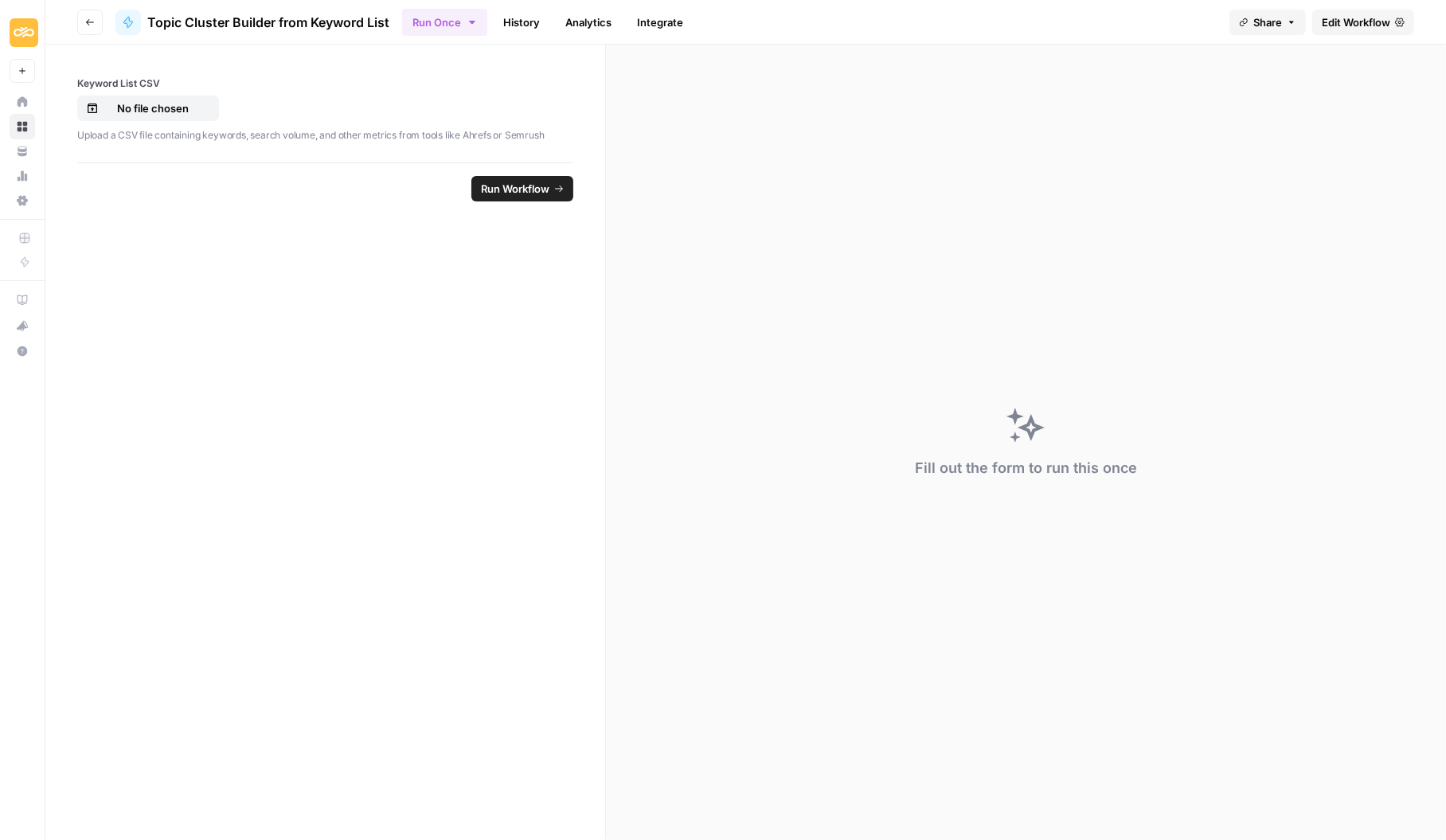
click at [1349, 21] on span "Edit Workflow" at bounding box center [1356, 22] width 69 height 16
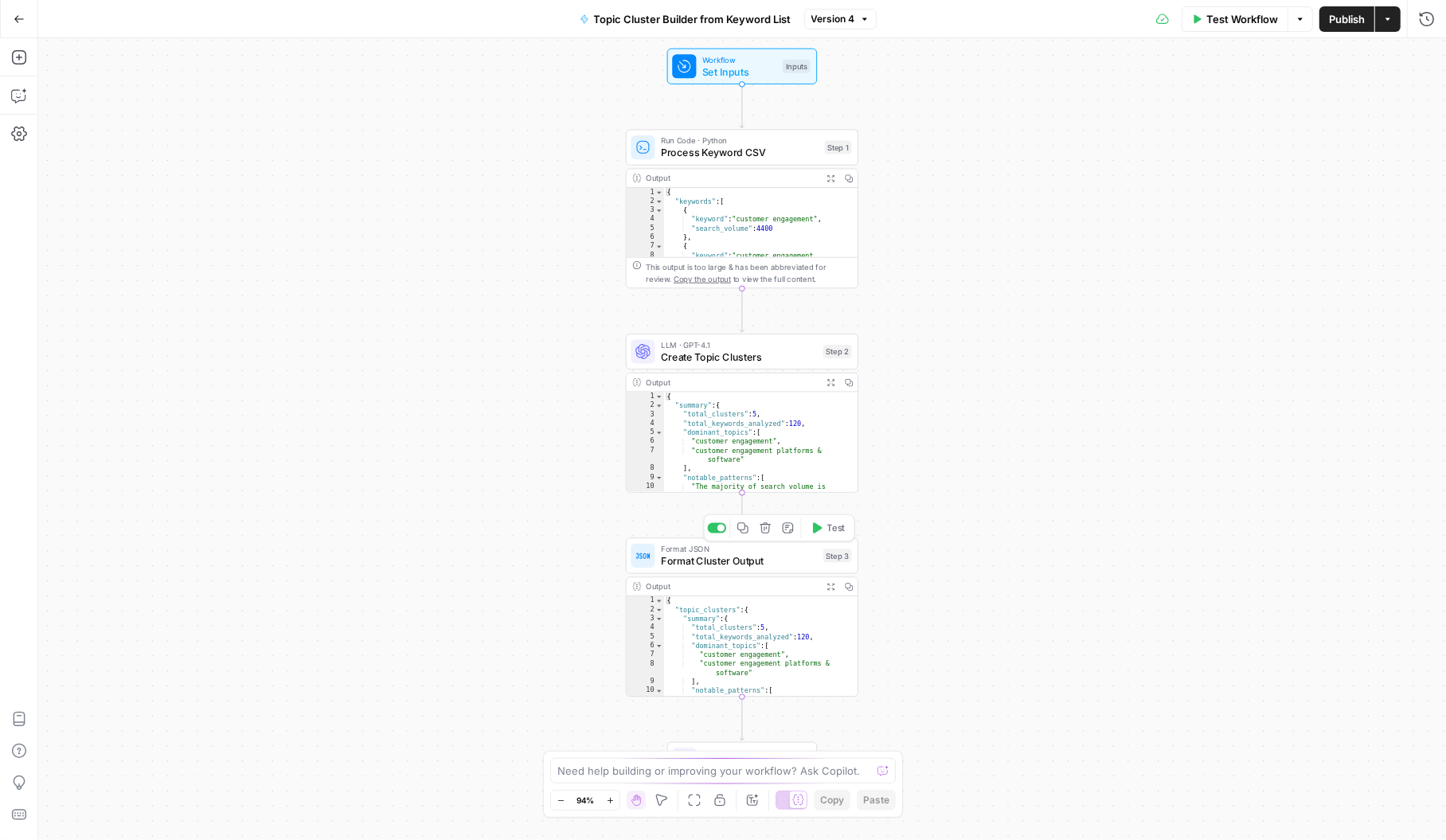
click at [683, 553] on span "Format Cluster Output" at bounding box center [738, 560] width 156 height 15
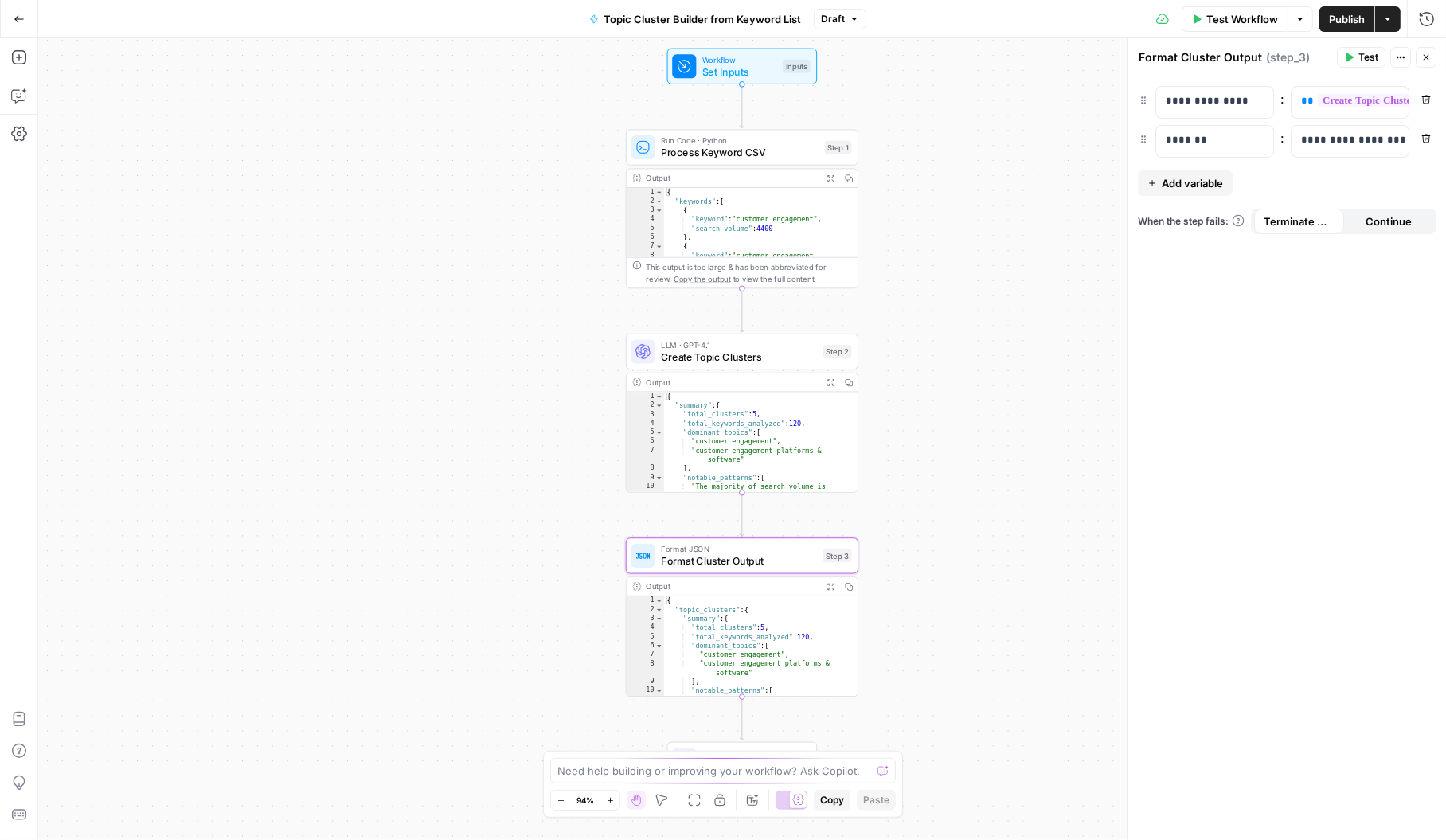
drag, startPoint x: 311, startPoint y: 457, endPoint x: 337, endPoint y: 467, distance: 27.9
click at [317, 457] on div "Workflow Set Inputs Inputs Run Code · Python Process Keyword CSV Step 1 Output …" at bounding box center [742, 439] width 1408 height 802
click at [14, 8] on button "Go Back" at bounding box center [19, 19] width 29 height 29
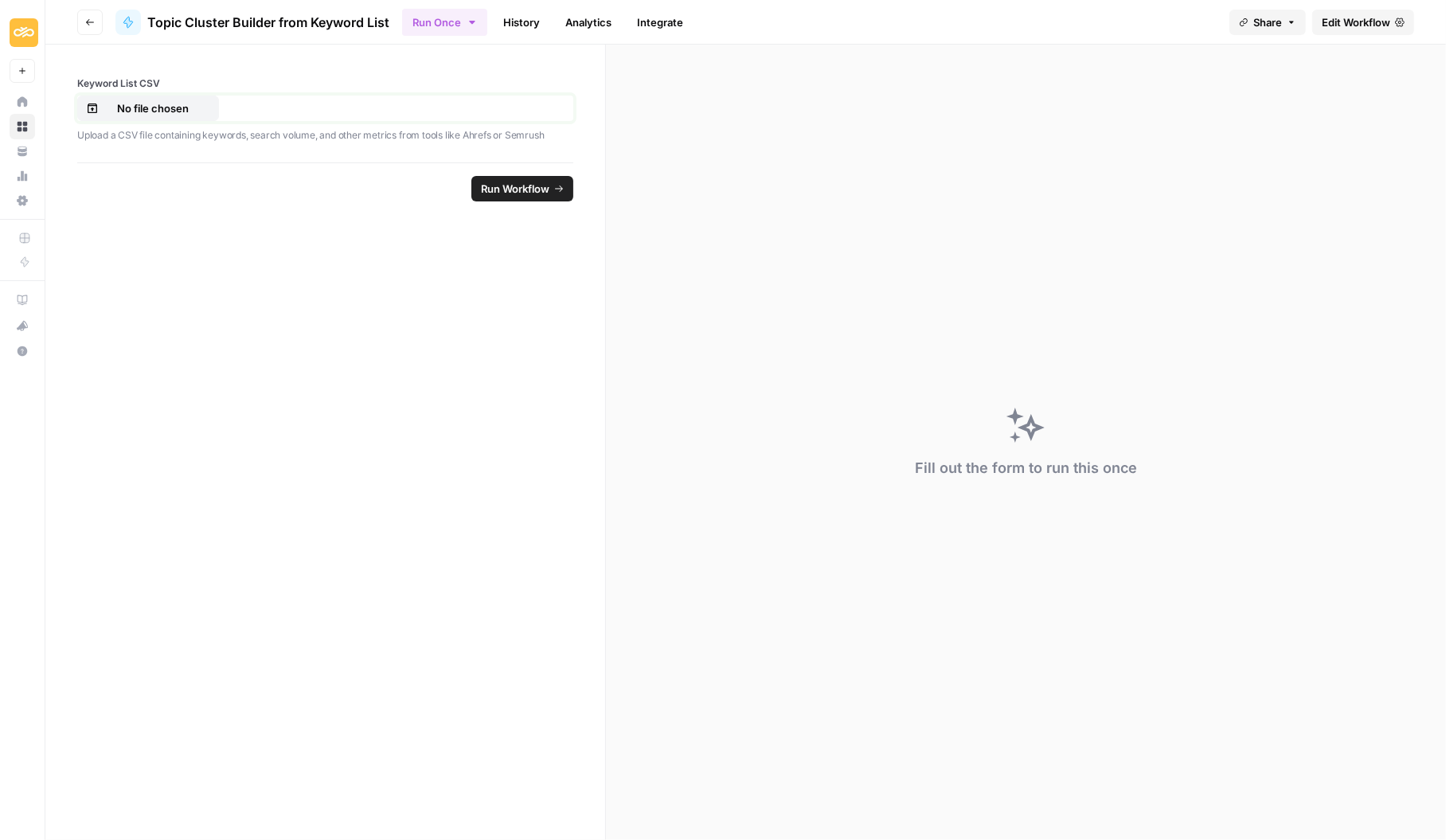
click at [131, 103] on p "No file chosen" at bounding box center [153, 108] width 102 height 16
drag, startPoint x: 561, startPoint y: 183, endPoint x: 389, endPoint y: 217, distance: 175.3
click at [560, 184] on icon "submit" at bounding box center [559, 189] width 10 height 10
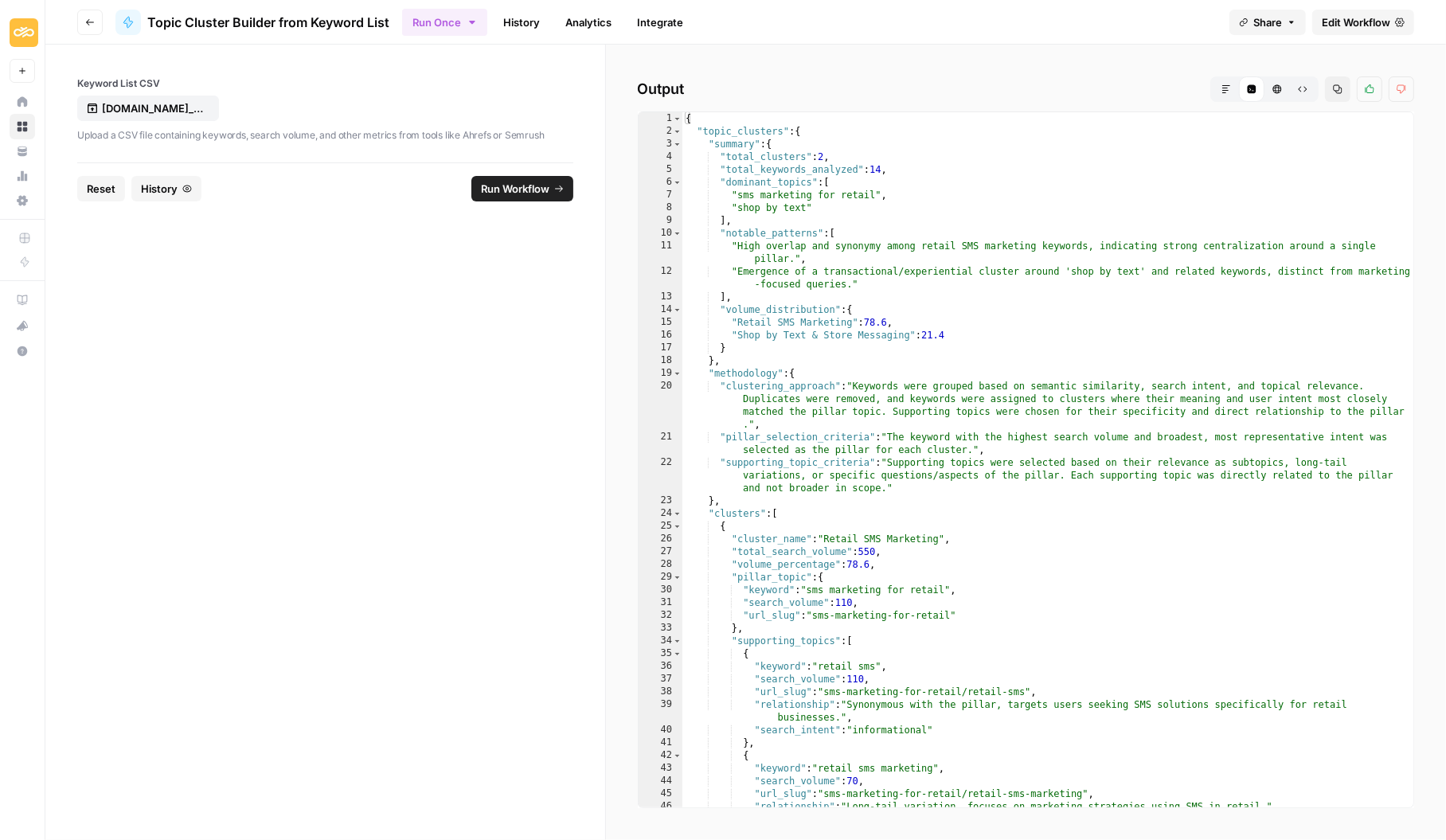
click at [1338, 89] on icon "button" at bounding box center [1338, 89] width 10 height 10
click at [1378, 18] on span "Edit Workflow" at bounding box center [1356, 22] width 69 height 16
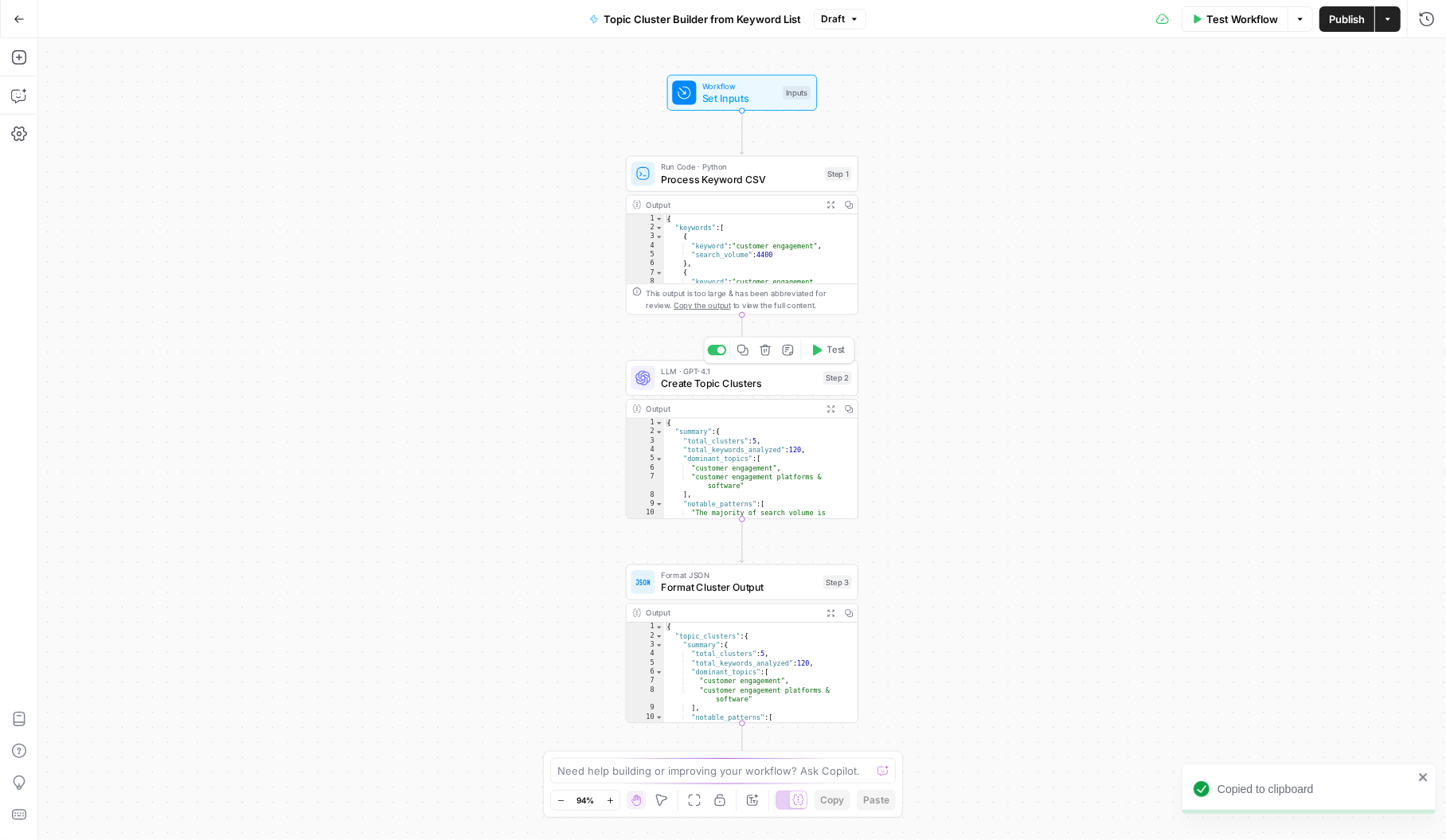
type textarea "**********"
click at [729, 452] on div "{ "summary" : { "total_clusters" : 5 , "total_keywords_analyzed" : 120 , "domin…" at bounding box center [760, 496] width 194 height 155
click at [692, 378] on span "Create Topic Clusters" at bounding box center [738, 383] width 156 height 15
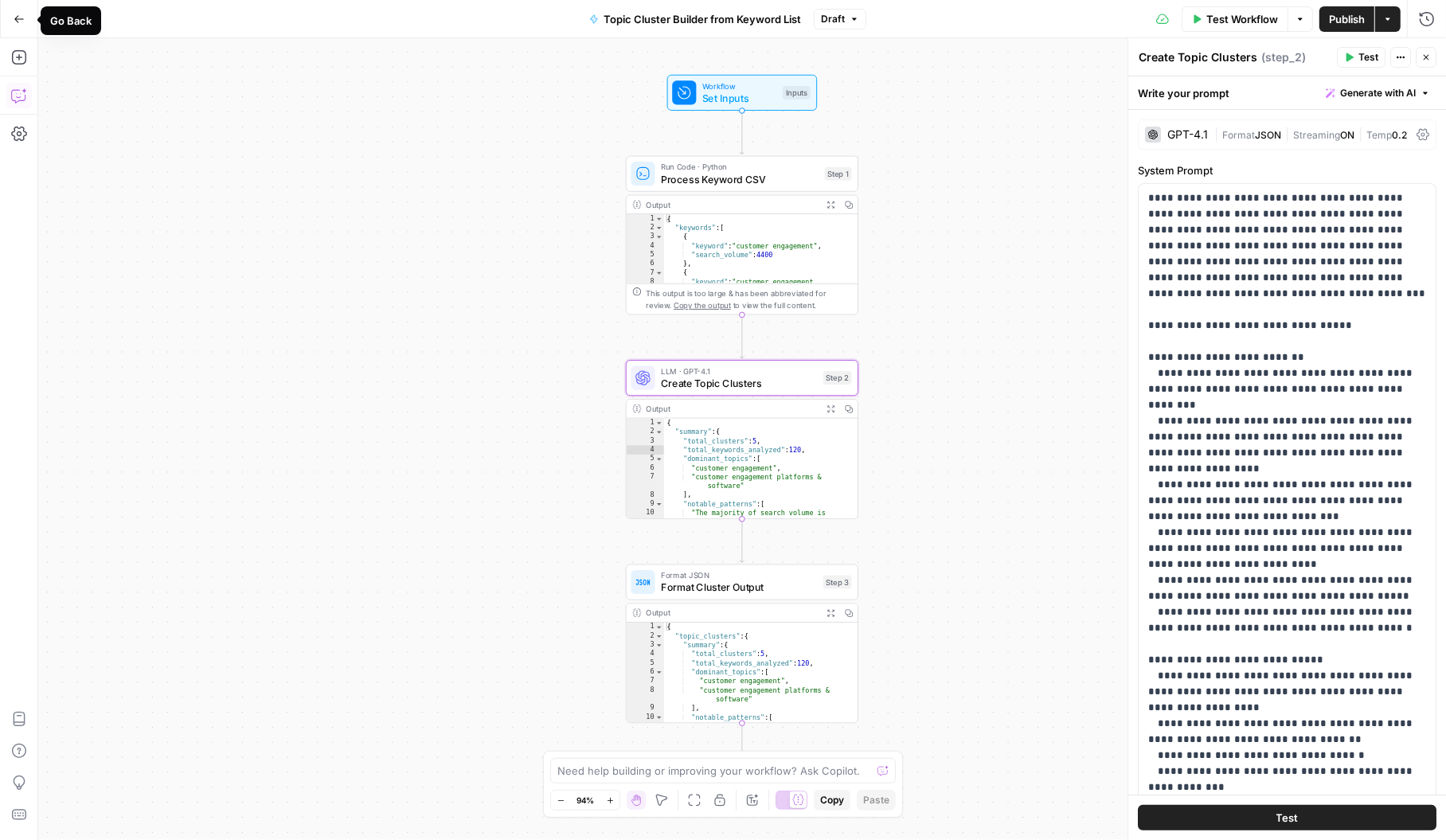
click at [14, 17] on icon "button" at bounding box center [19, 19] width 11 height 11
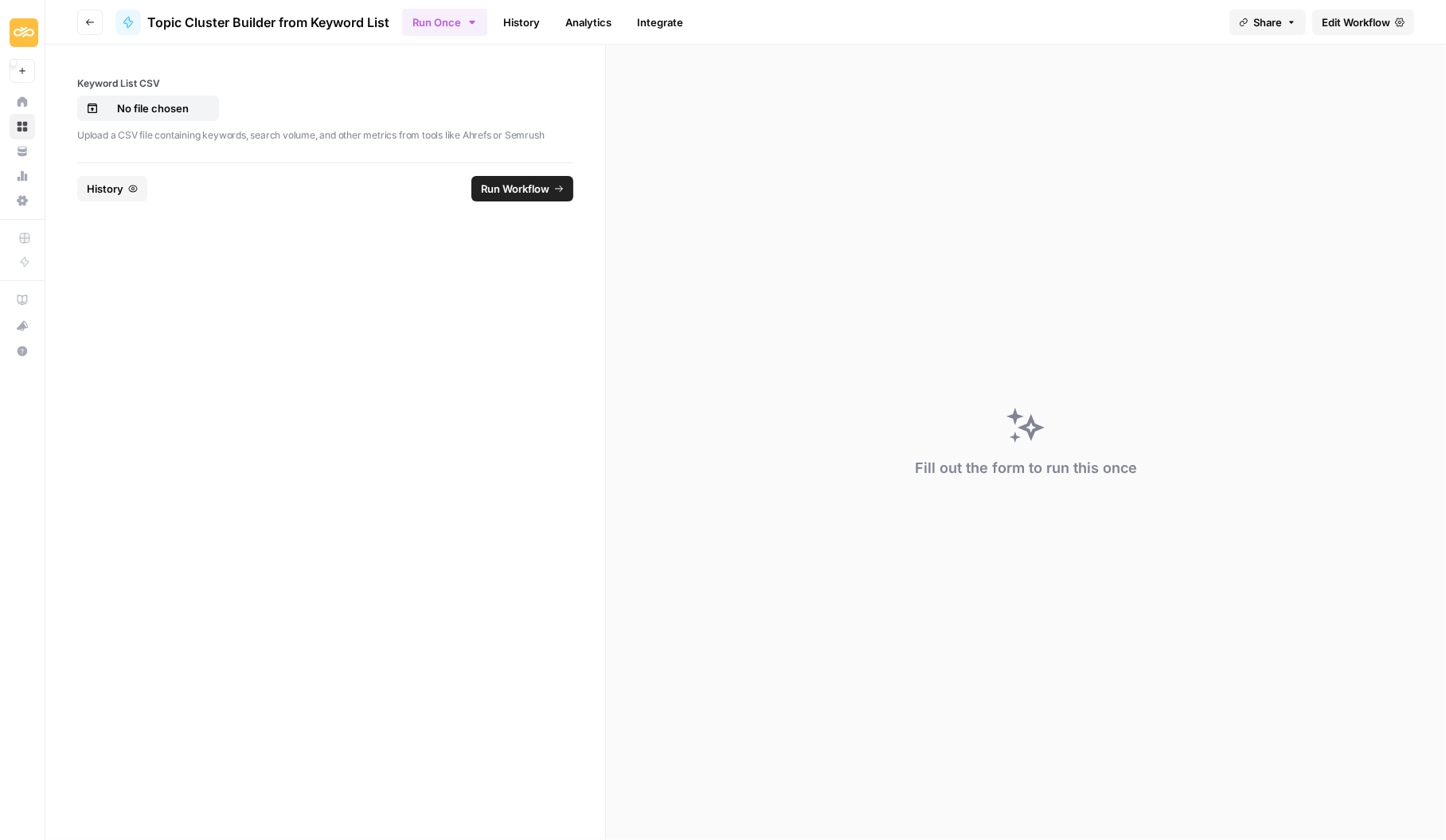
drag, startPoint x: 14, startPoint y: 17, endPoint x: 125, endPoint y: 84, distance: 129.7
click at [125, 84] on div "Sinch New Home Browse Your Data Usage Settings Recent Grids Project 428 Page Bu…" at bounding box center [723, 420] width 1446 height 840
click at [136, 105] on p "No file chosen" at bounding box center [153, 108] width 102 height 16
click at [530, 189] on span "Run Workflow" at bounding box center [516, 188] width 69 height 16
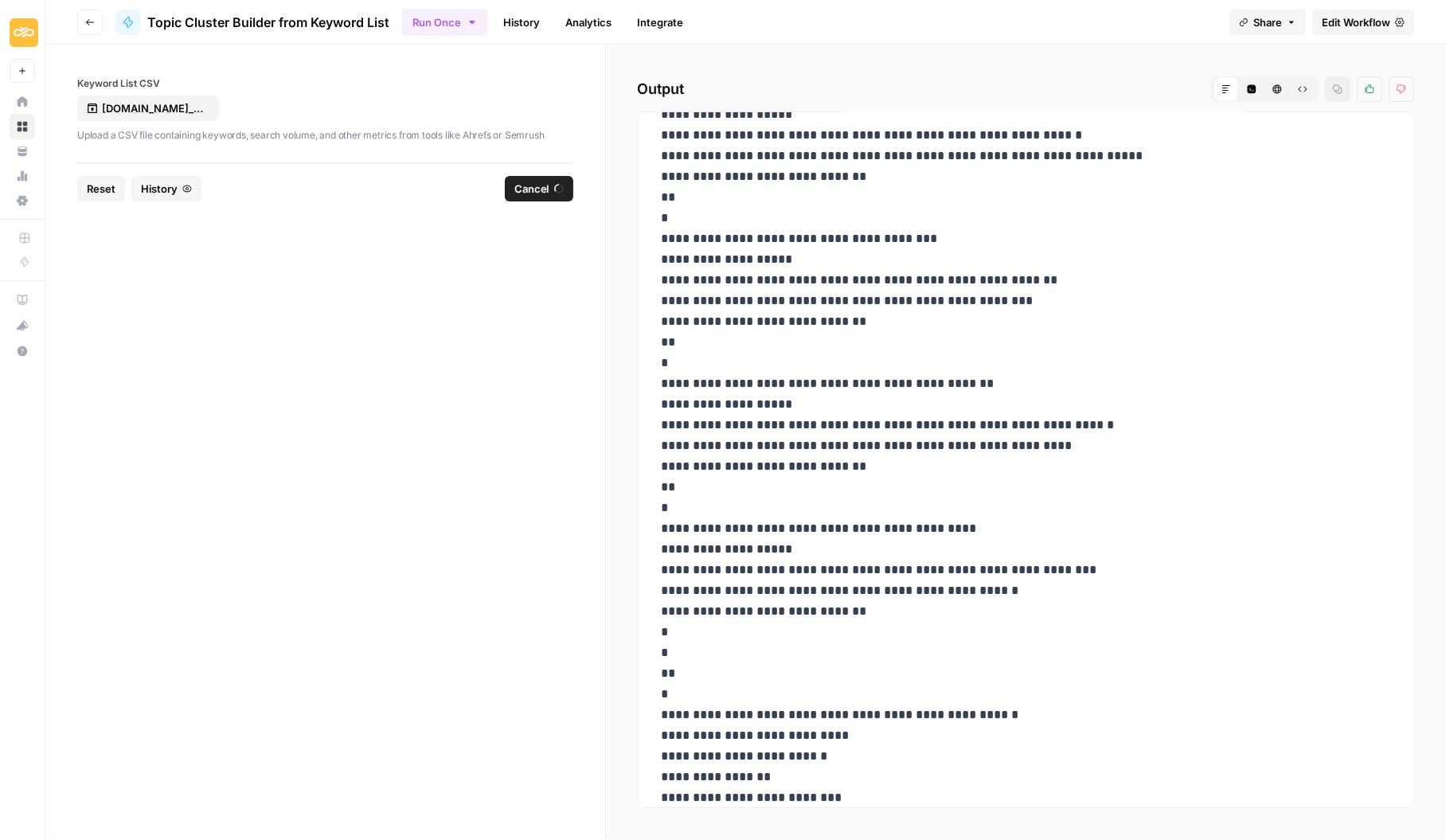
scroll to position [13745, 0]
